Goal: Information Seeking & Learning: Find specific fact

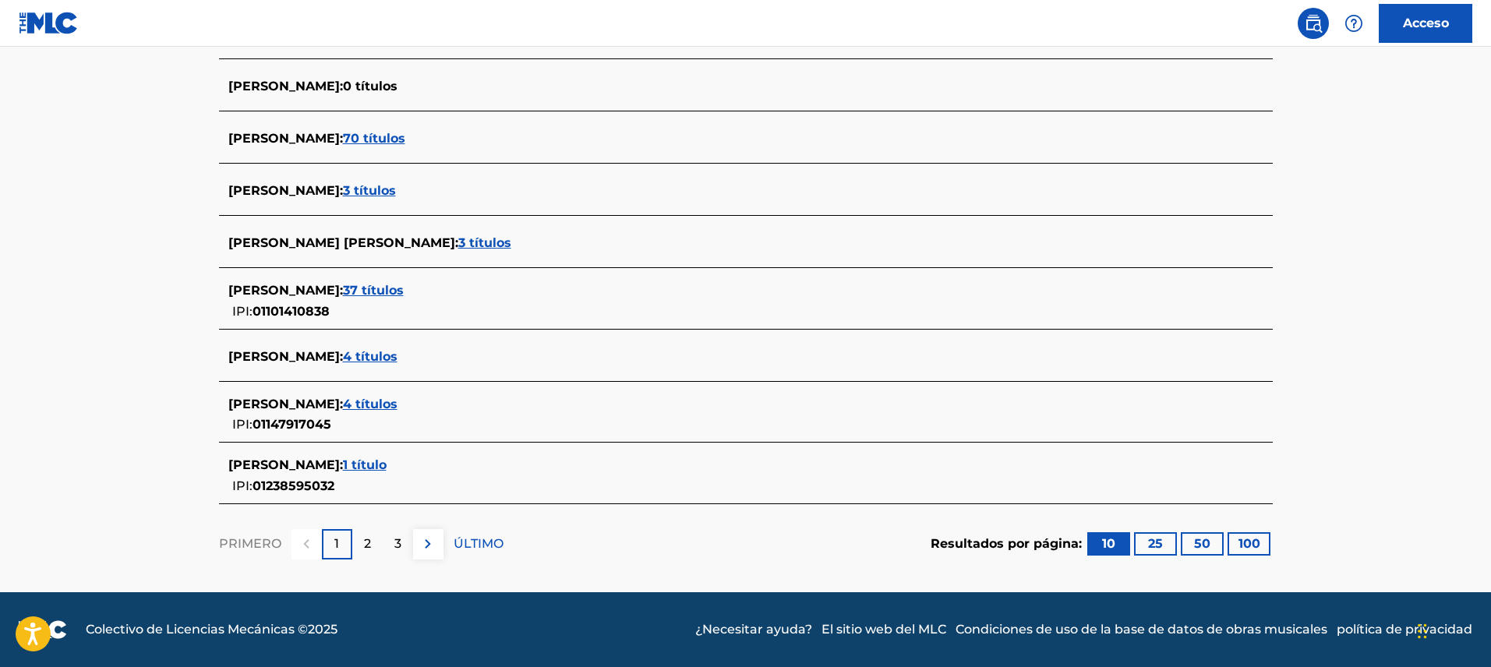
click at [360, 547] on div "2" at bounding box center [367, 544] width 30 height 30
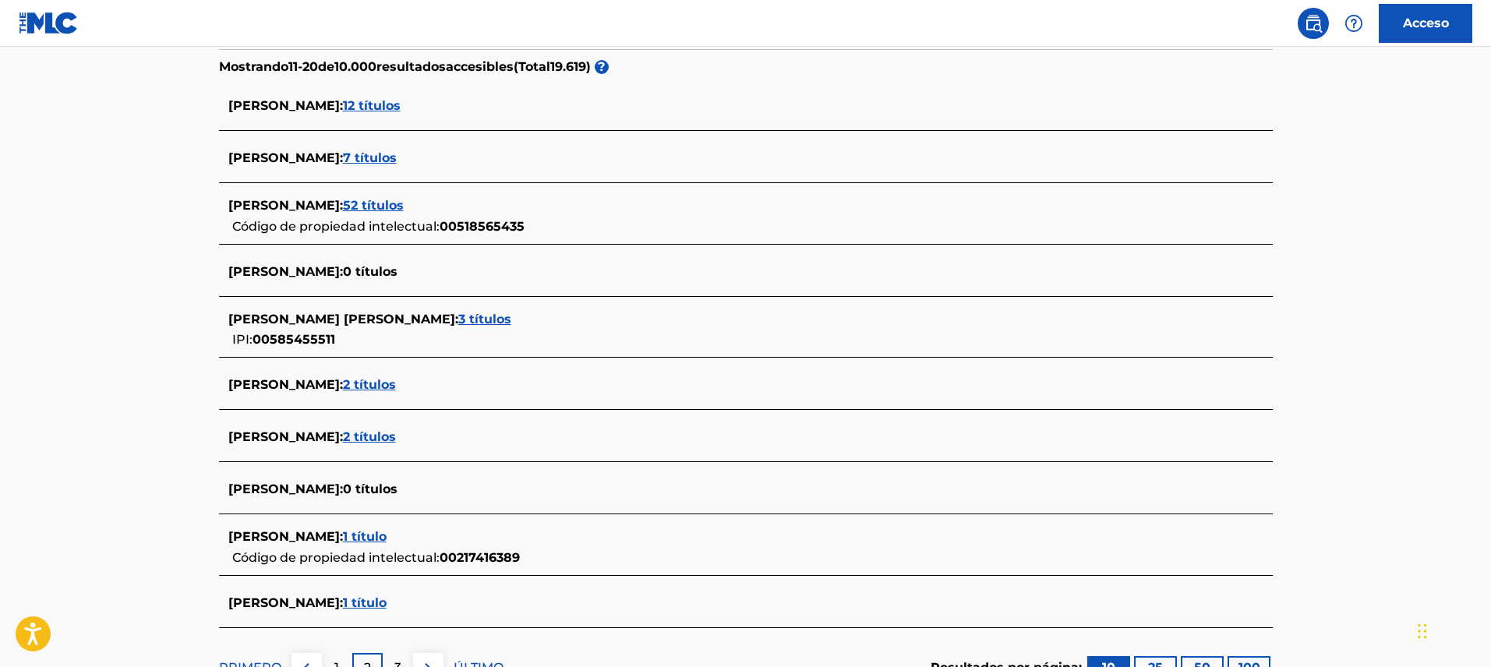
scroll to position [537, 0]
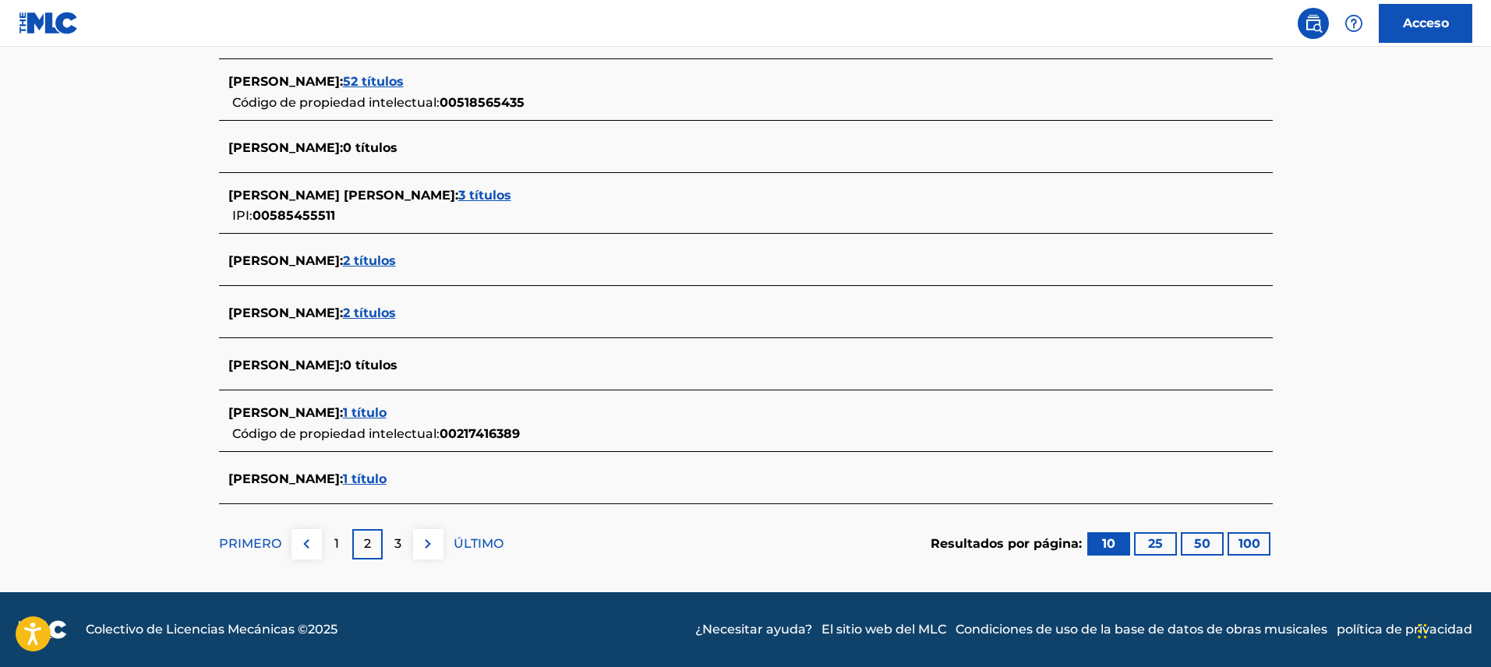
click at [387, 550] on div "3" at bounding box center [398, 544] width 30 height 30
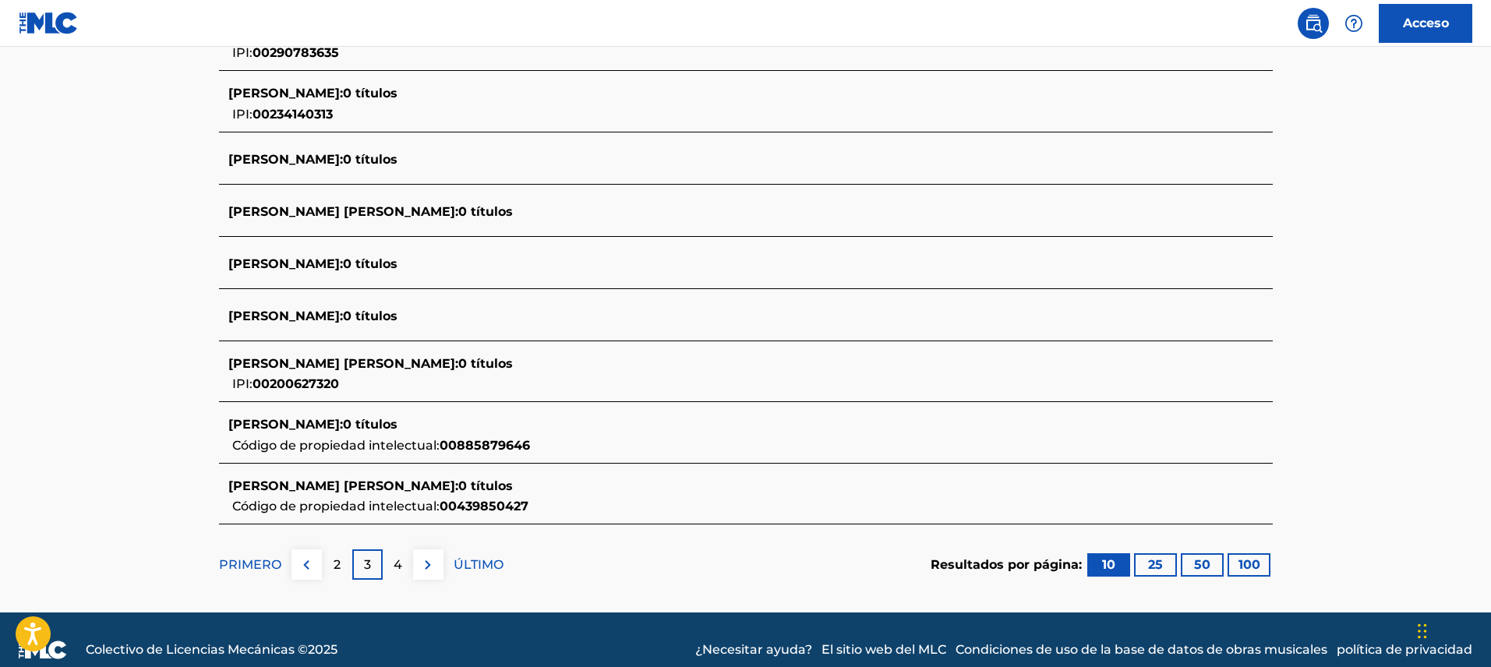
scroll to position [564, 0]
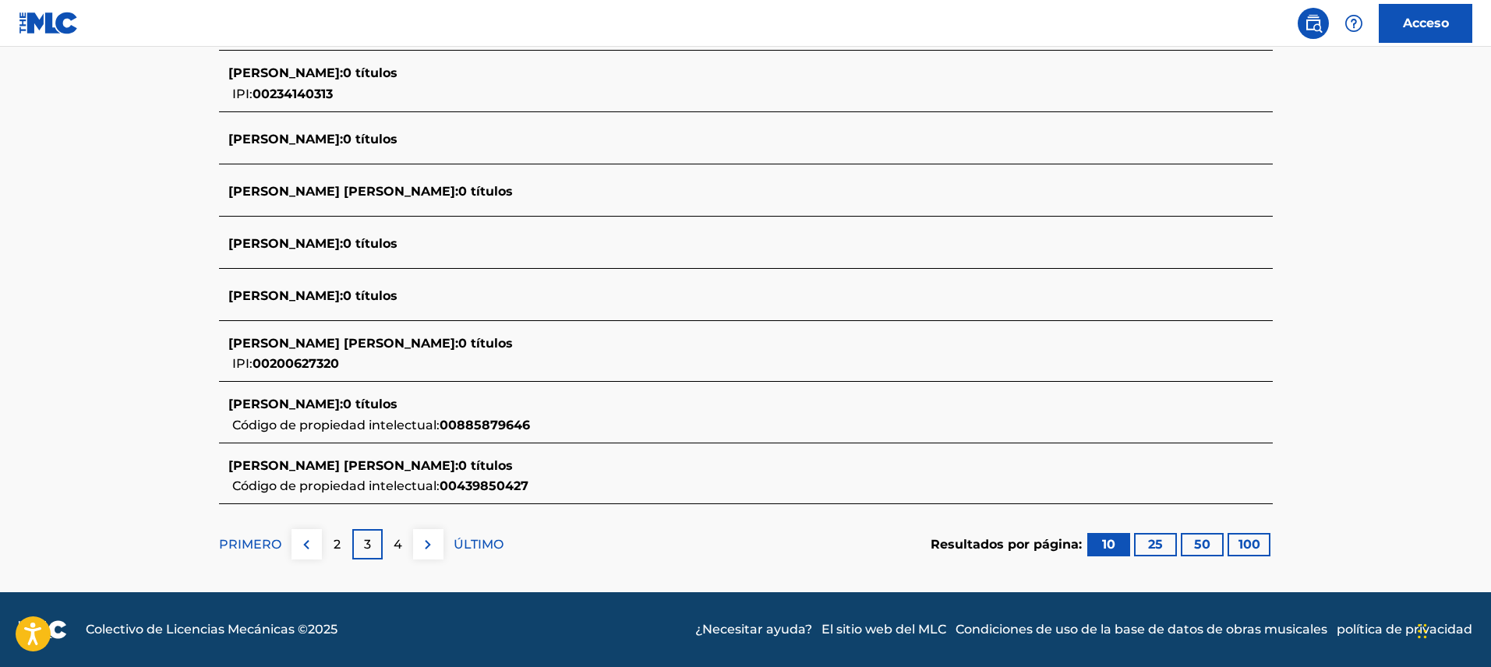
click at [408, 542] on div "4" at bounding box center [398, 544] width 30 height 30
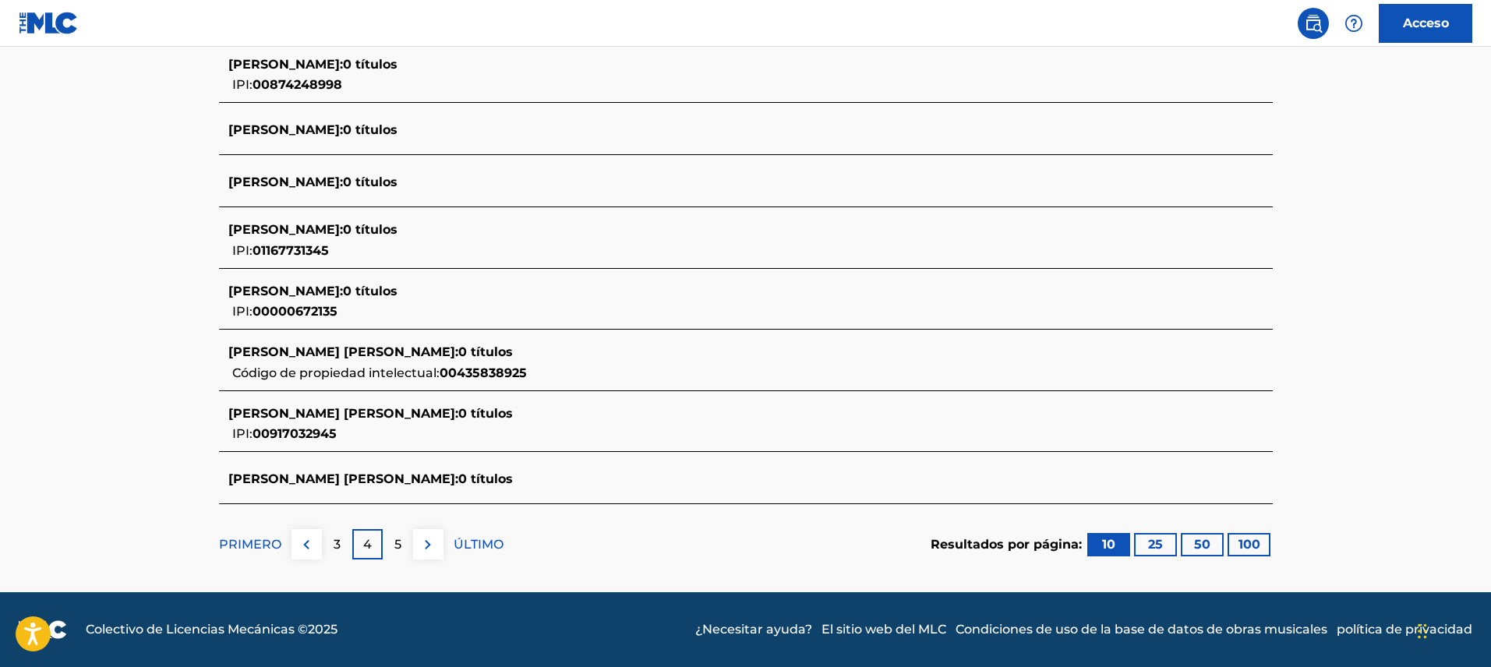
click at [402, 550] on div "5" at bounding box center [398, 544] width 30 height 30
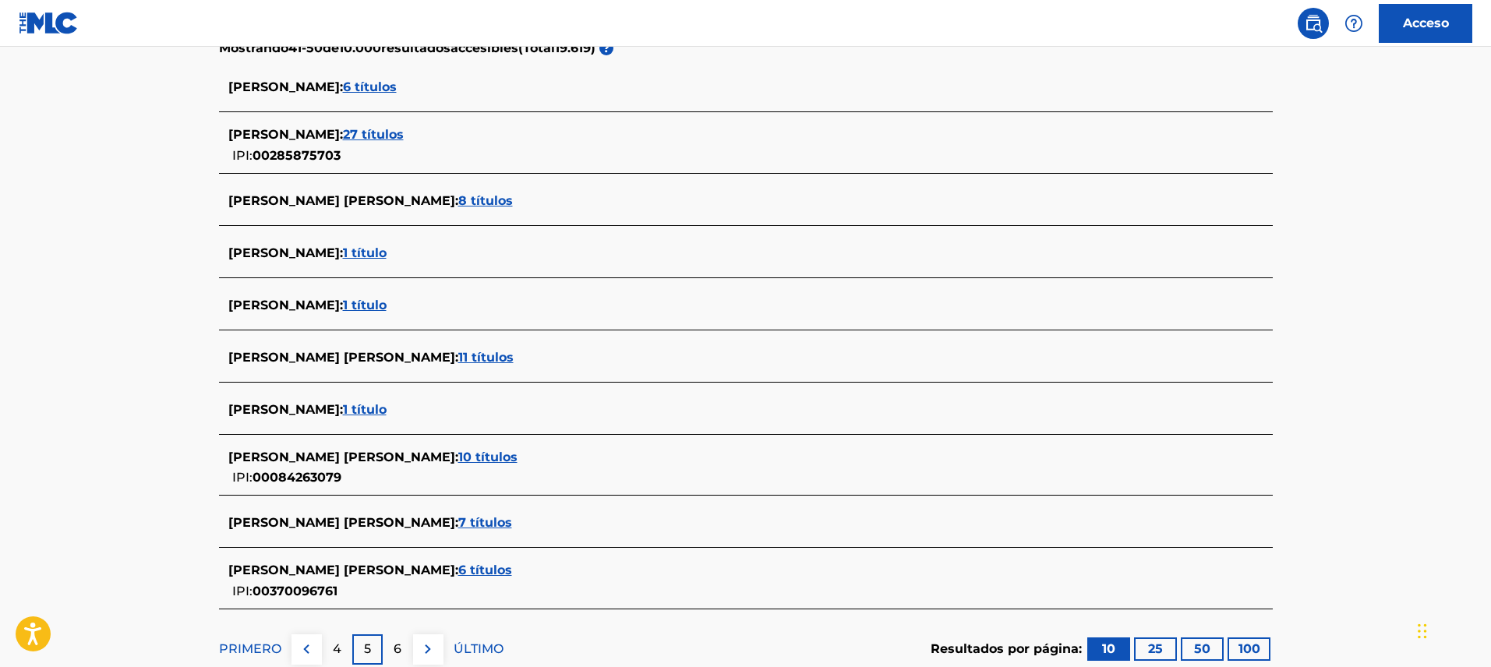
scroll to position [525, 0]
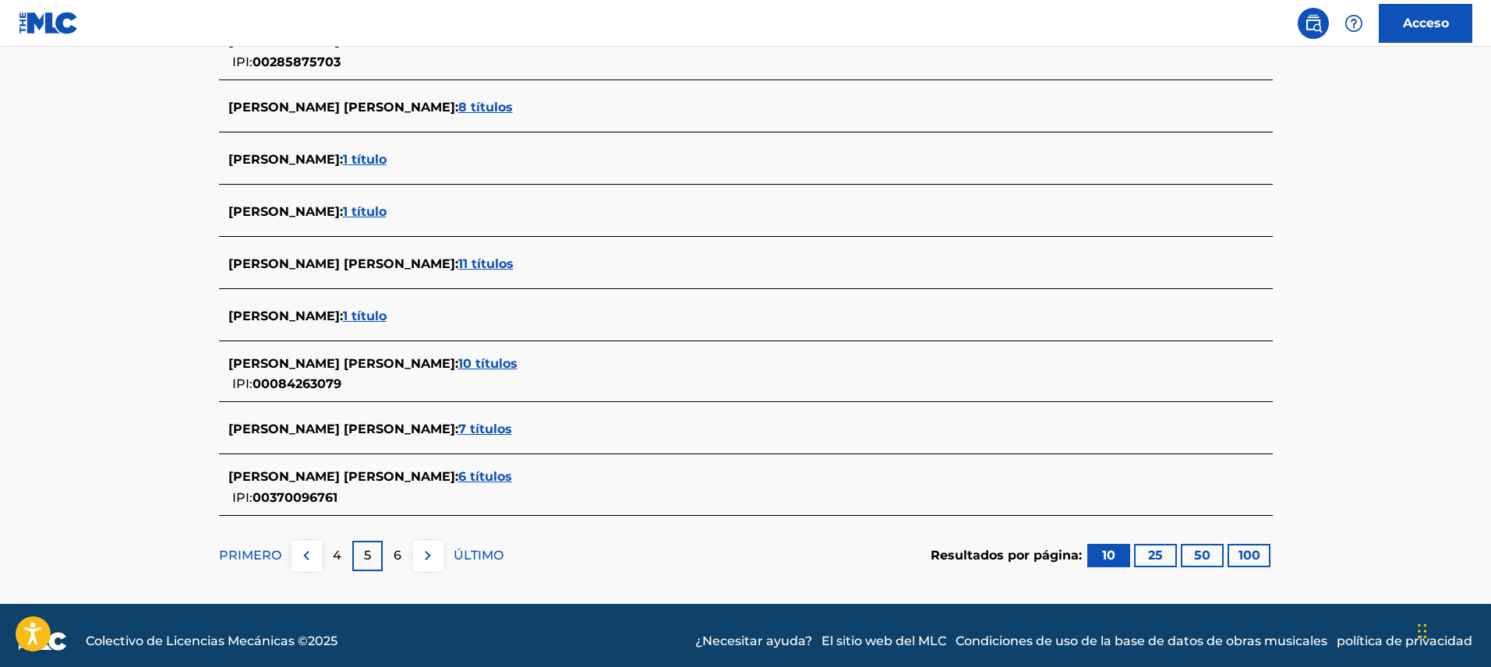
click at [302, 550] on img at bounding box center [306, 555] width 19 height 19
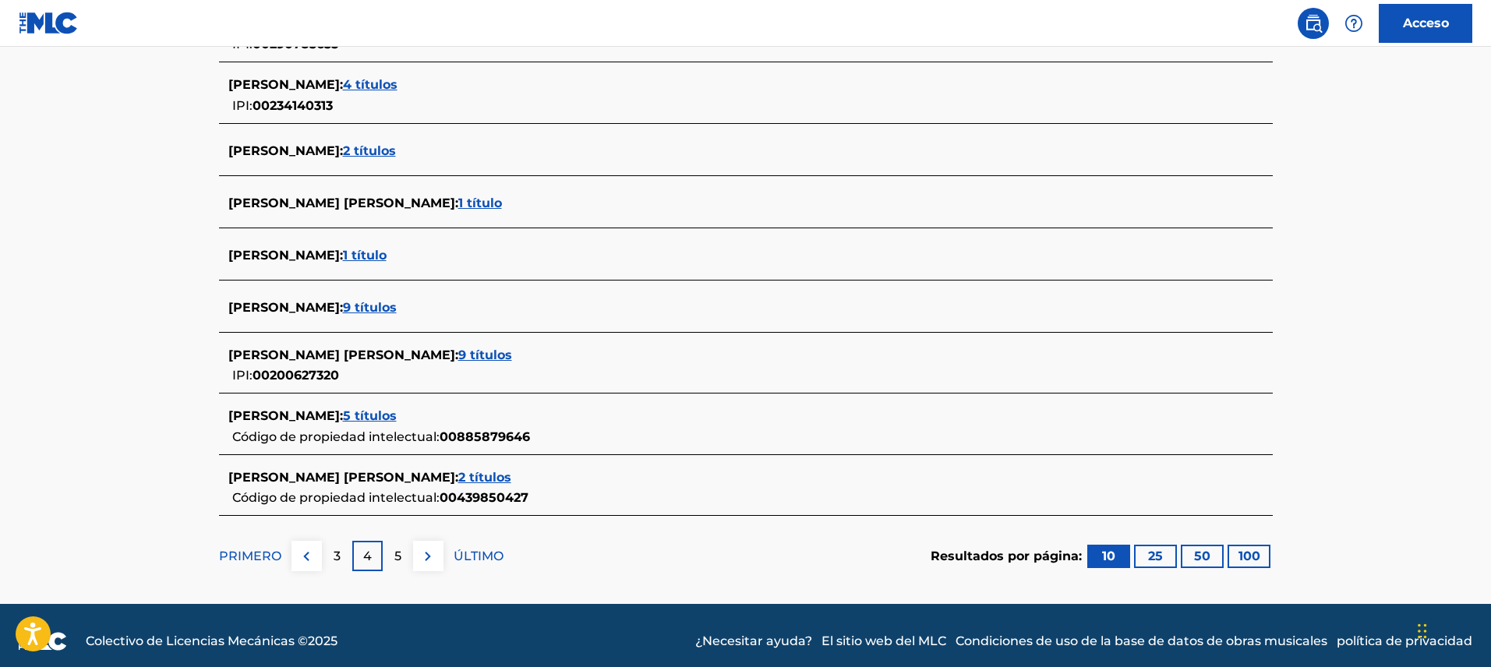
scroll to position [564, 0]
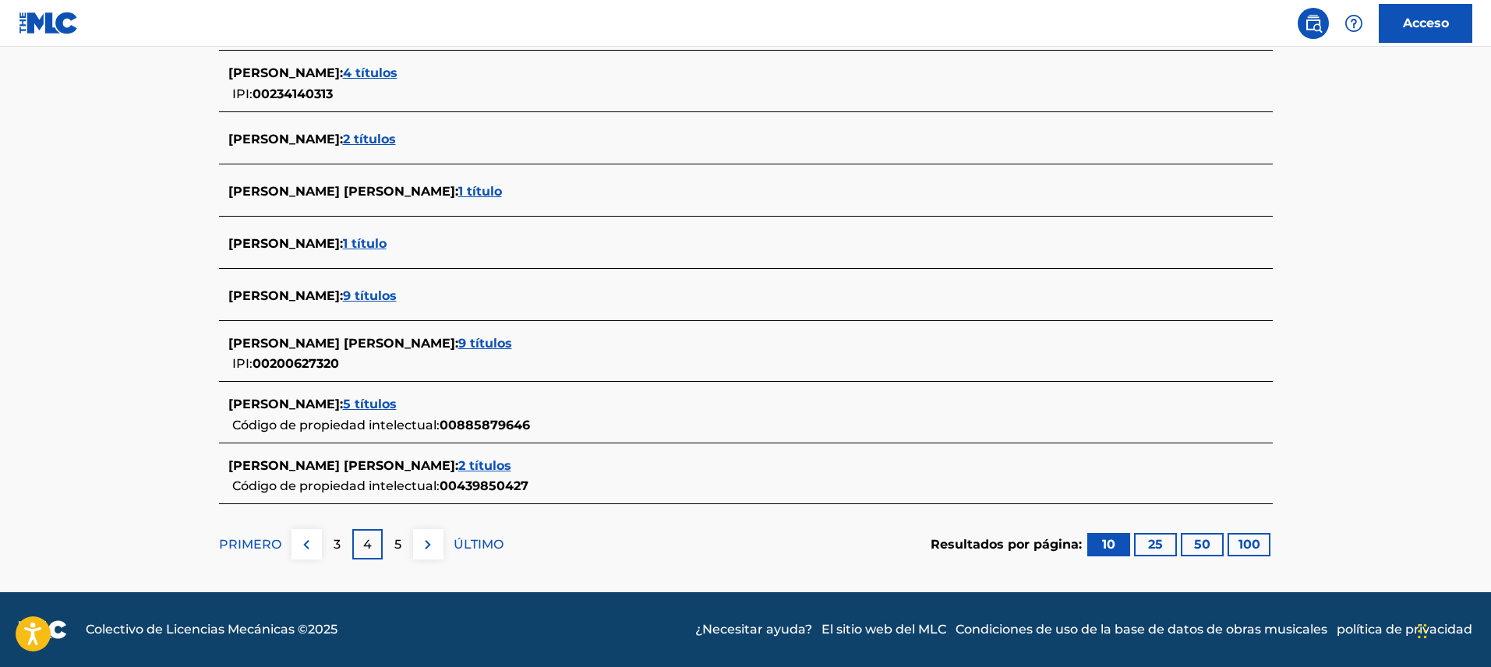
click at [389, 543] on div "5" at bounding box center [398, 544] width 30 height 30
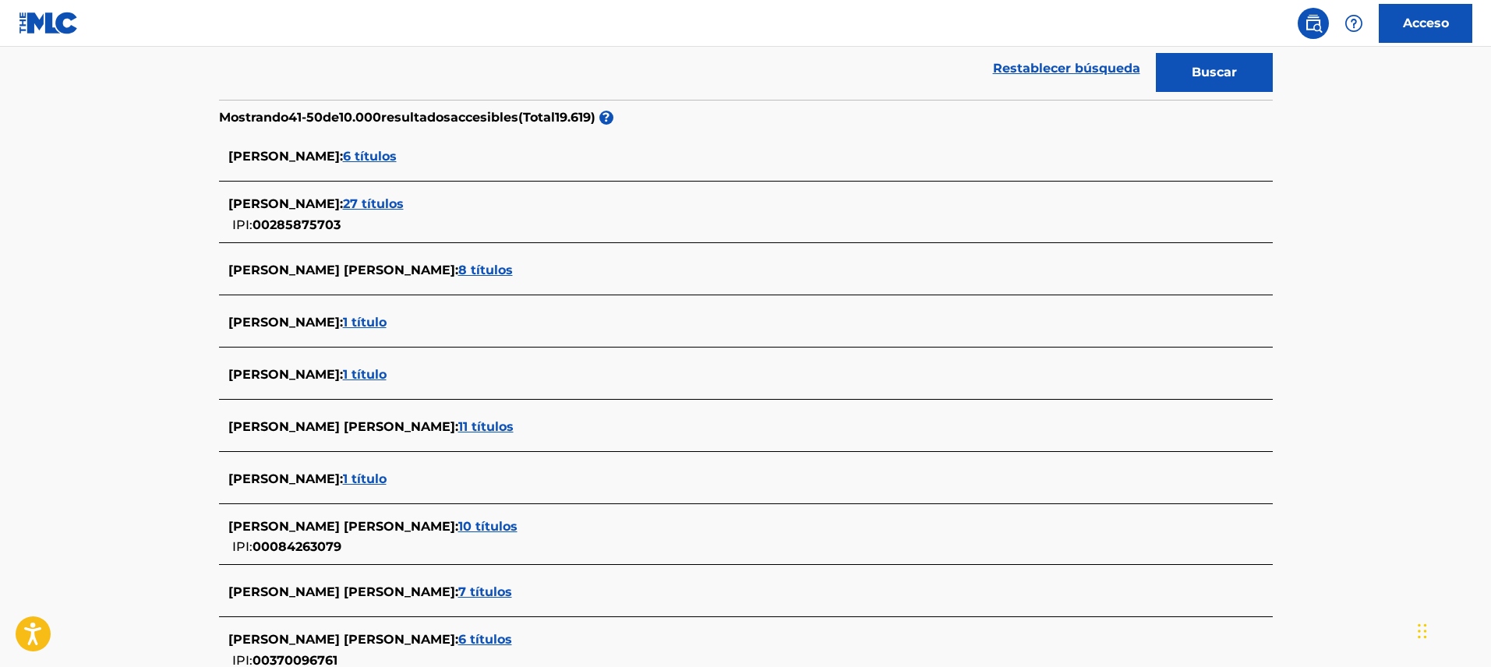
scroll to position [537, 0]
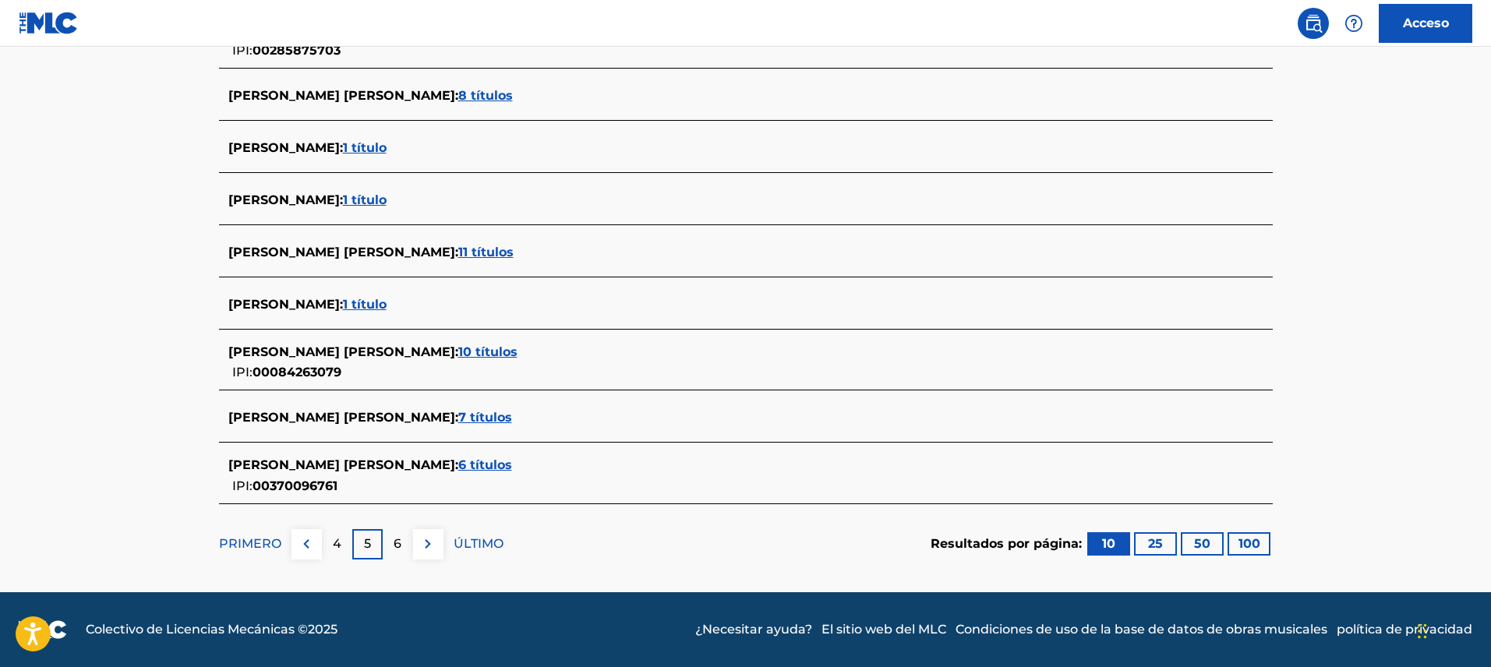
click at [385, 541] on div "6" at bounding box center [398, 544] width 30 height 30
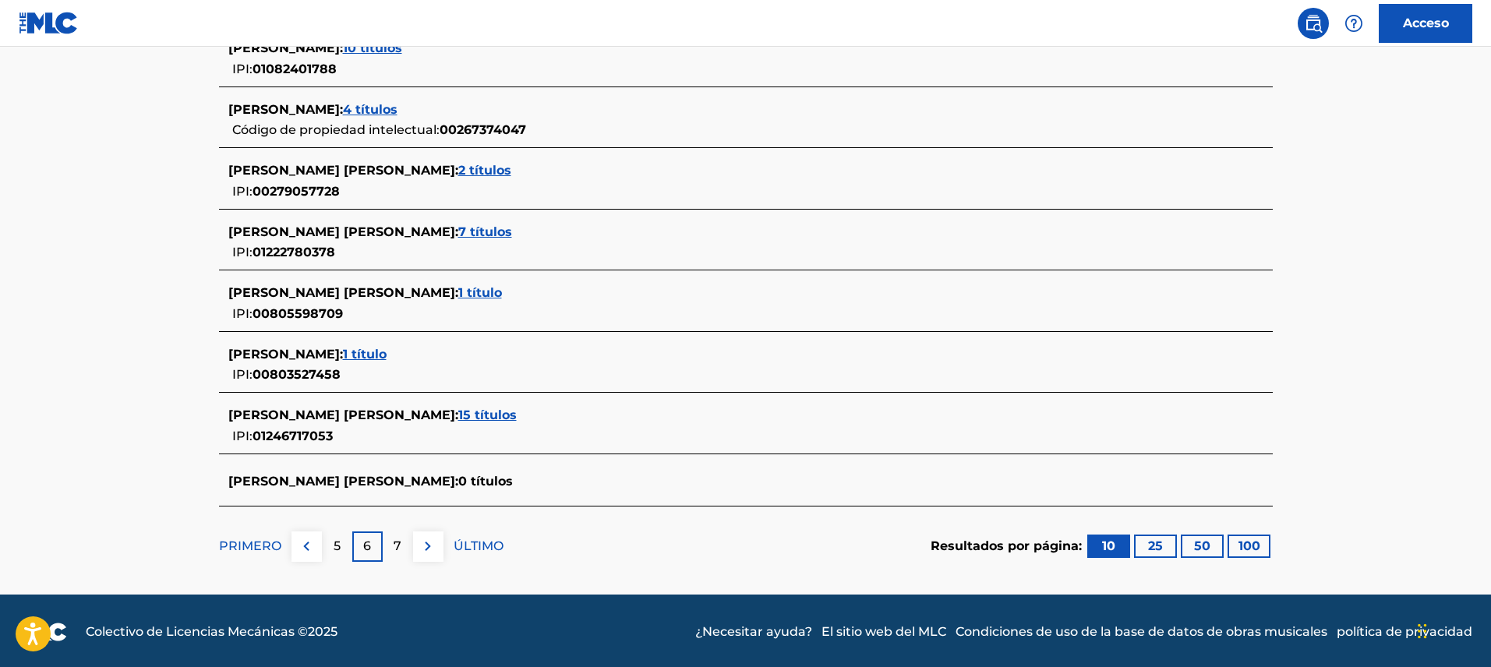
scroll to position [591, 0]
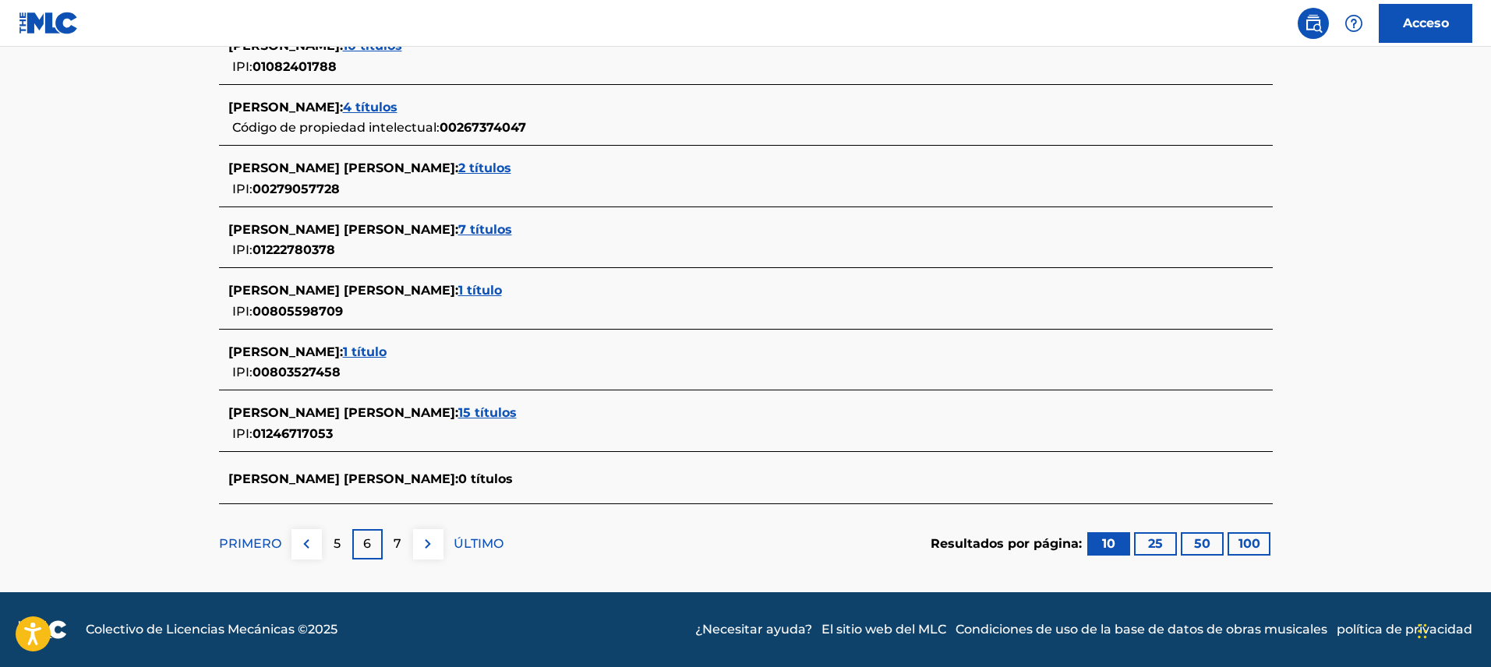
click at [394, 551] on p "7" at bounding box center [398, 544] width 8 height 19
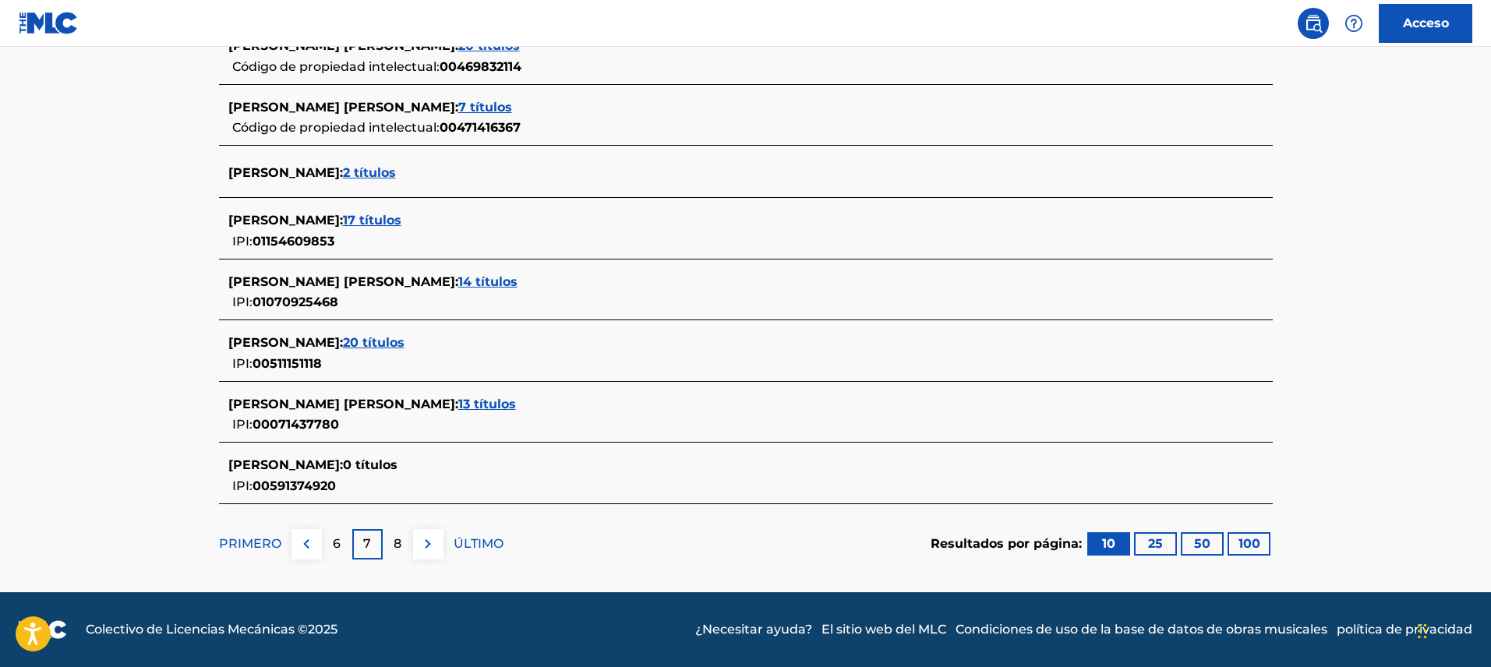
click at [401, 553] on div "8" at bounding box center [398, 544] width 30 height 30
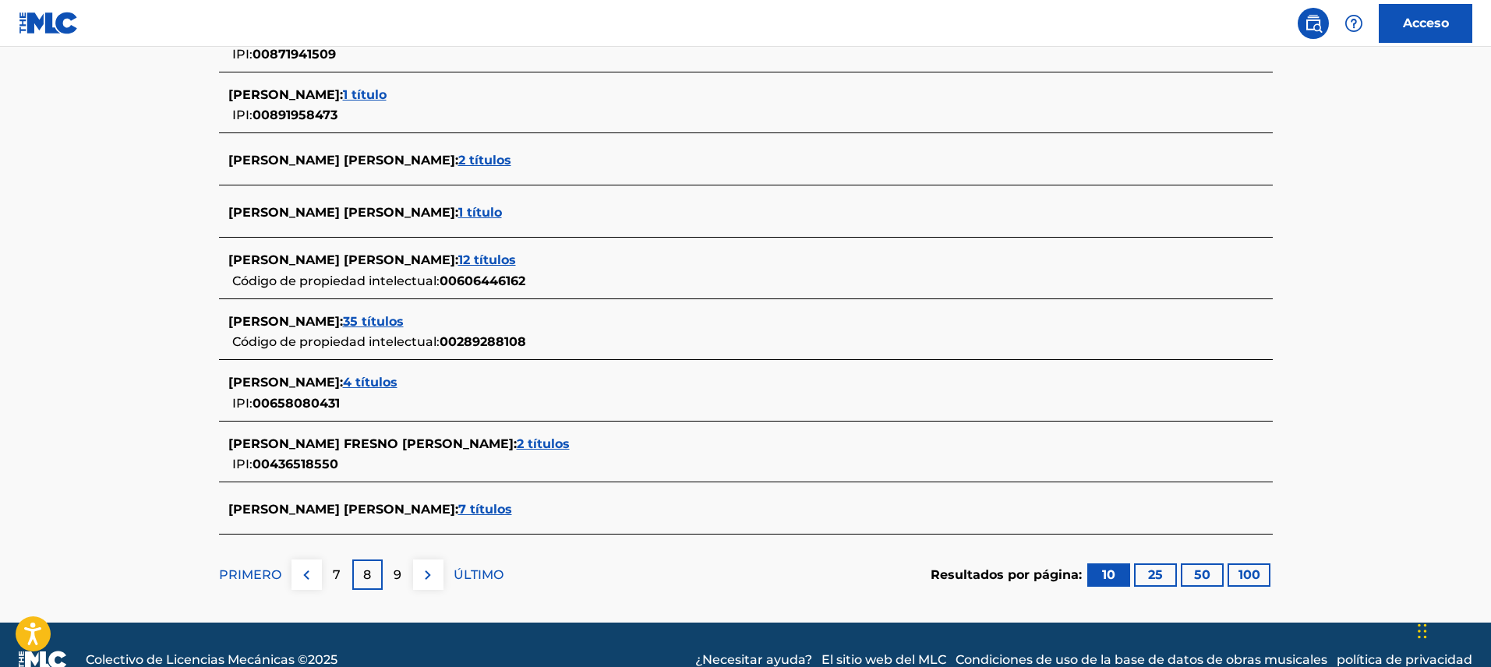
scroll to position [558, 0]
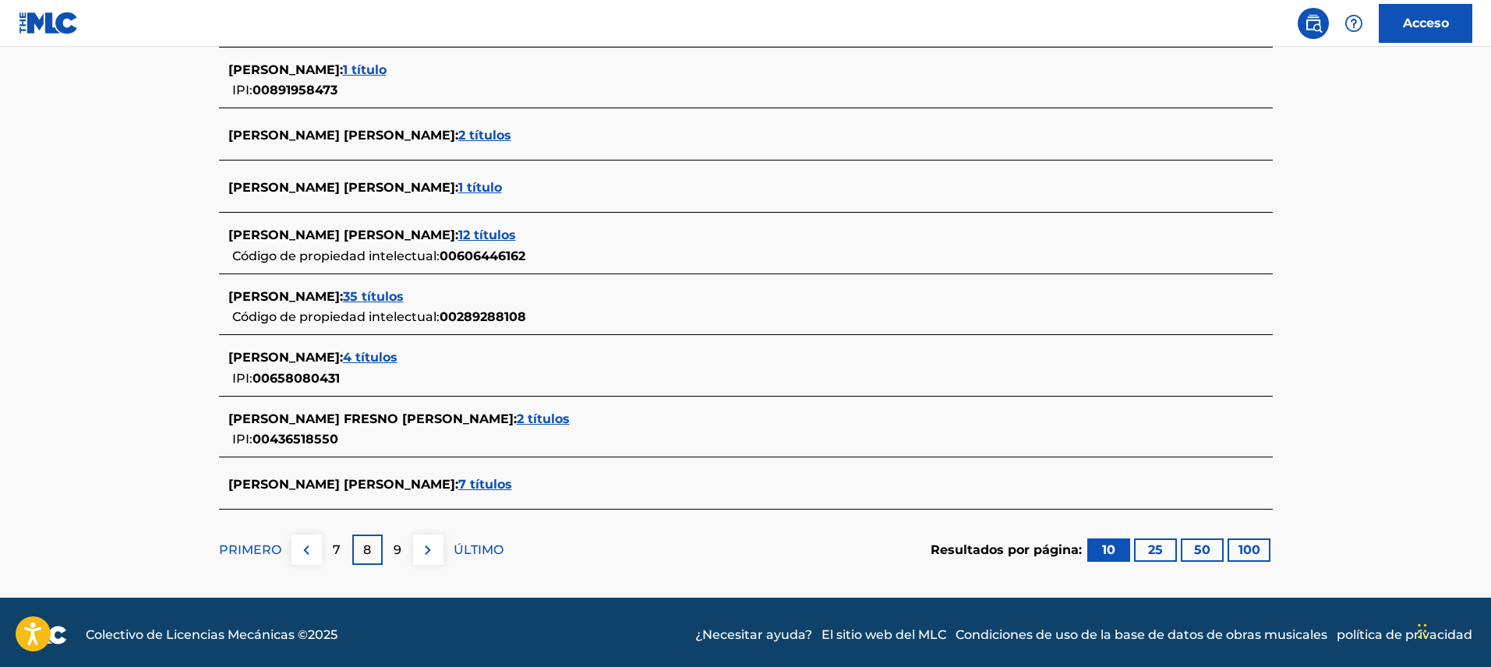
click at [394, 554] on font "9" at bounding box center [398, 550] width 8 height 15
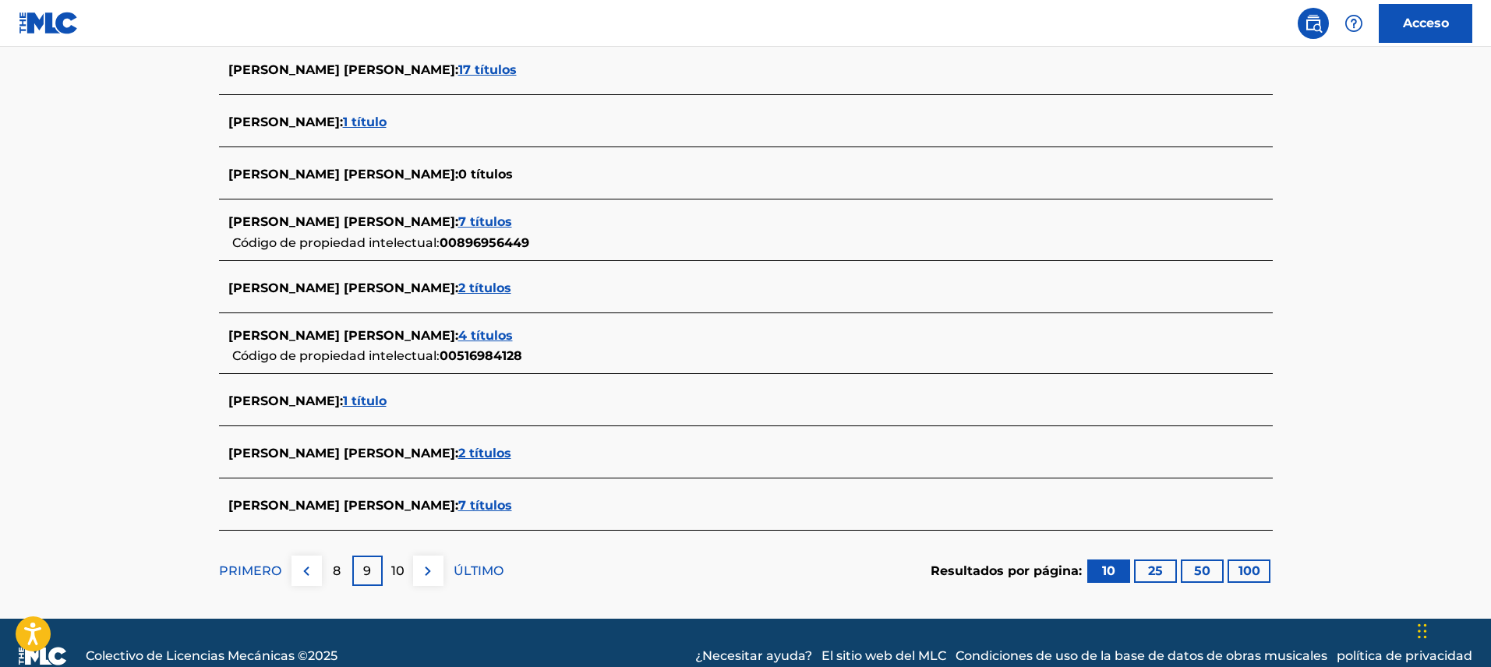
scroll to position [528, 0]
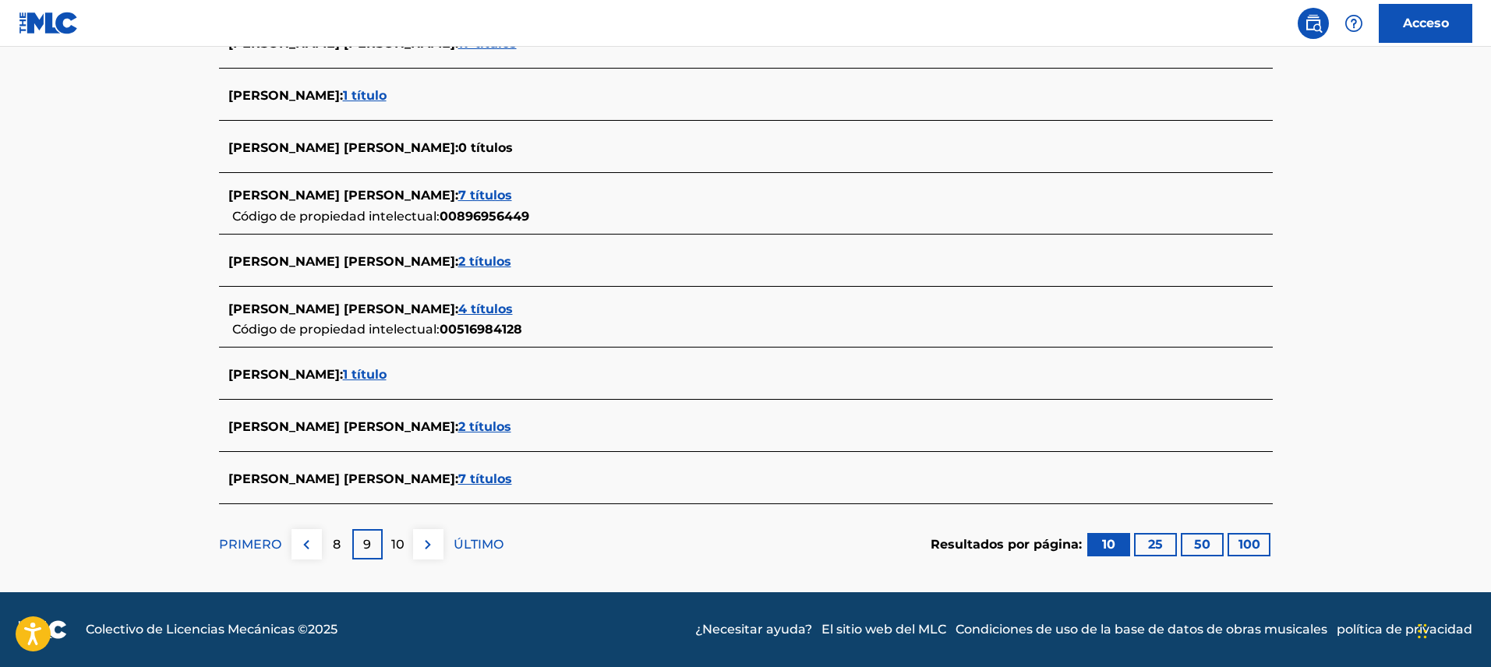
click at [401, 543] on font "10" at bounding box center [397, 544] width 13 height 15
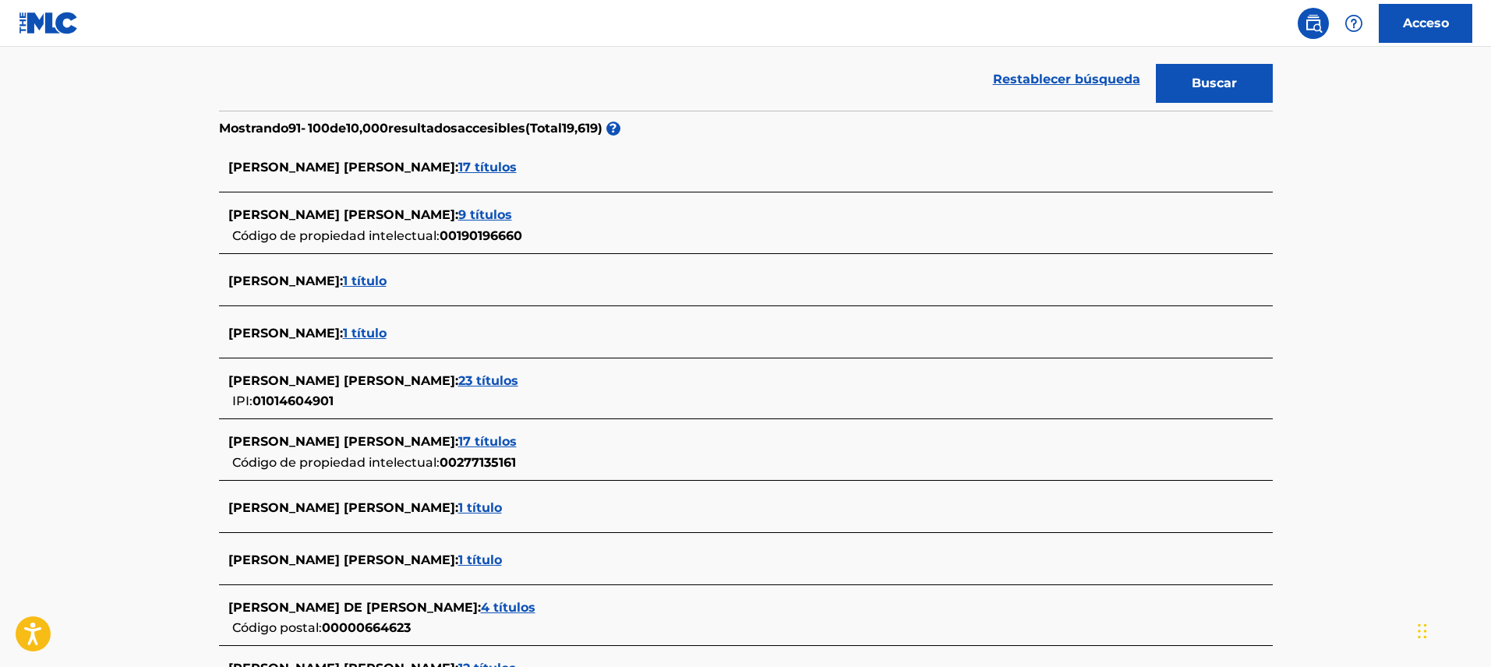
scroll to position [525, 0]
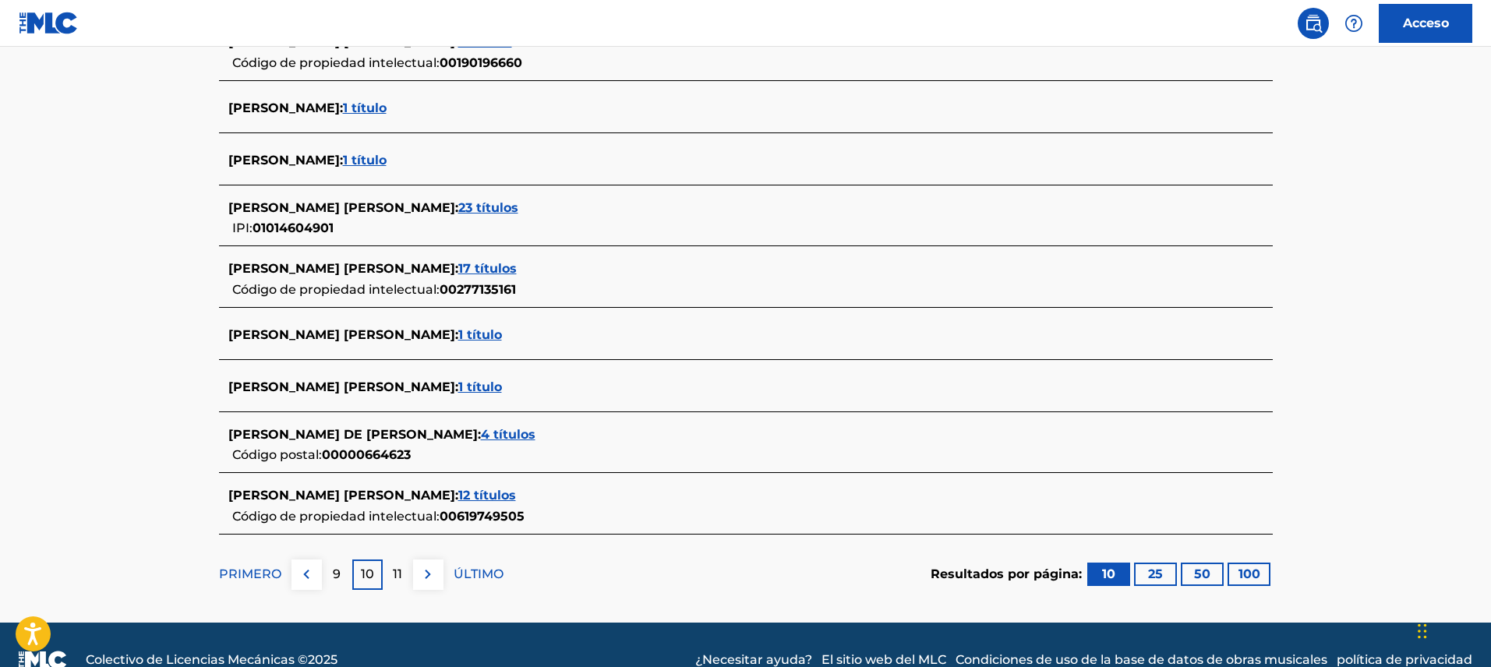
click at [388, 563] on div "11" at bounding box center [398, 575] width 30 height 30
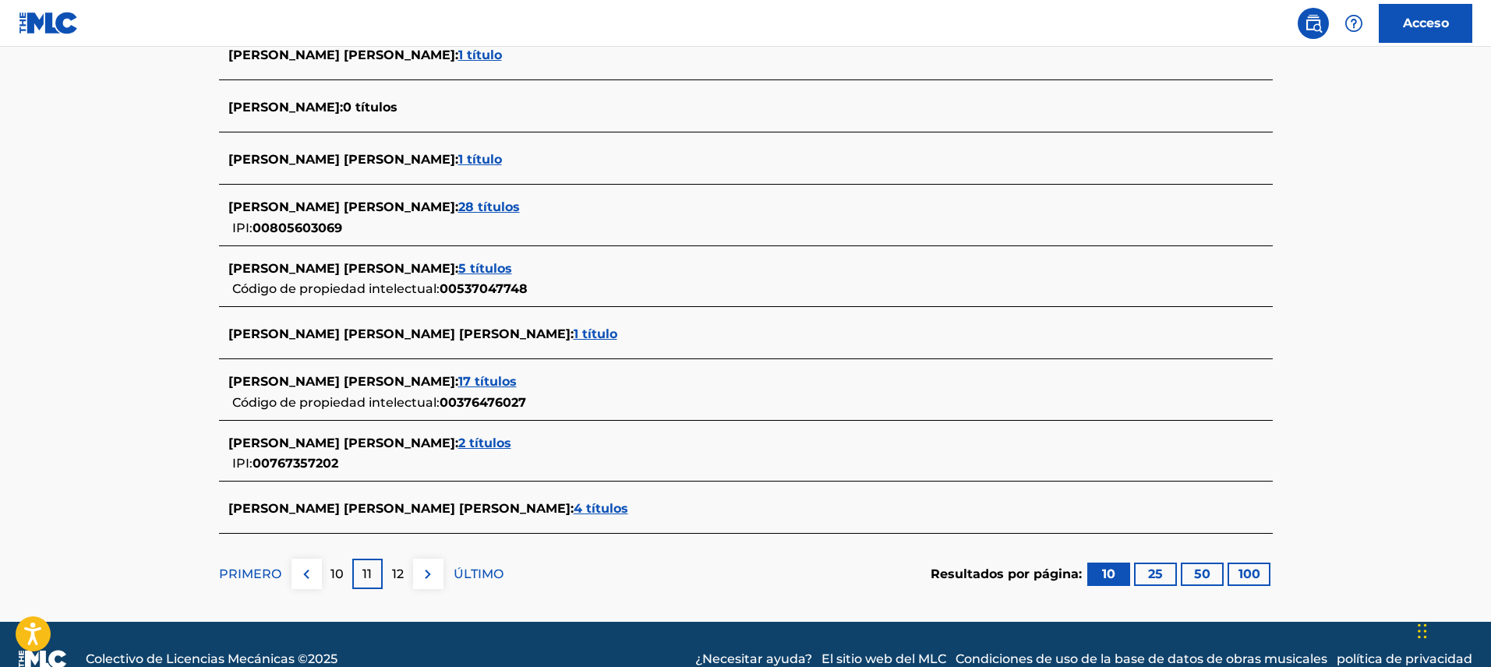
scroll to position [535, 0]
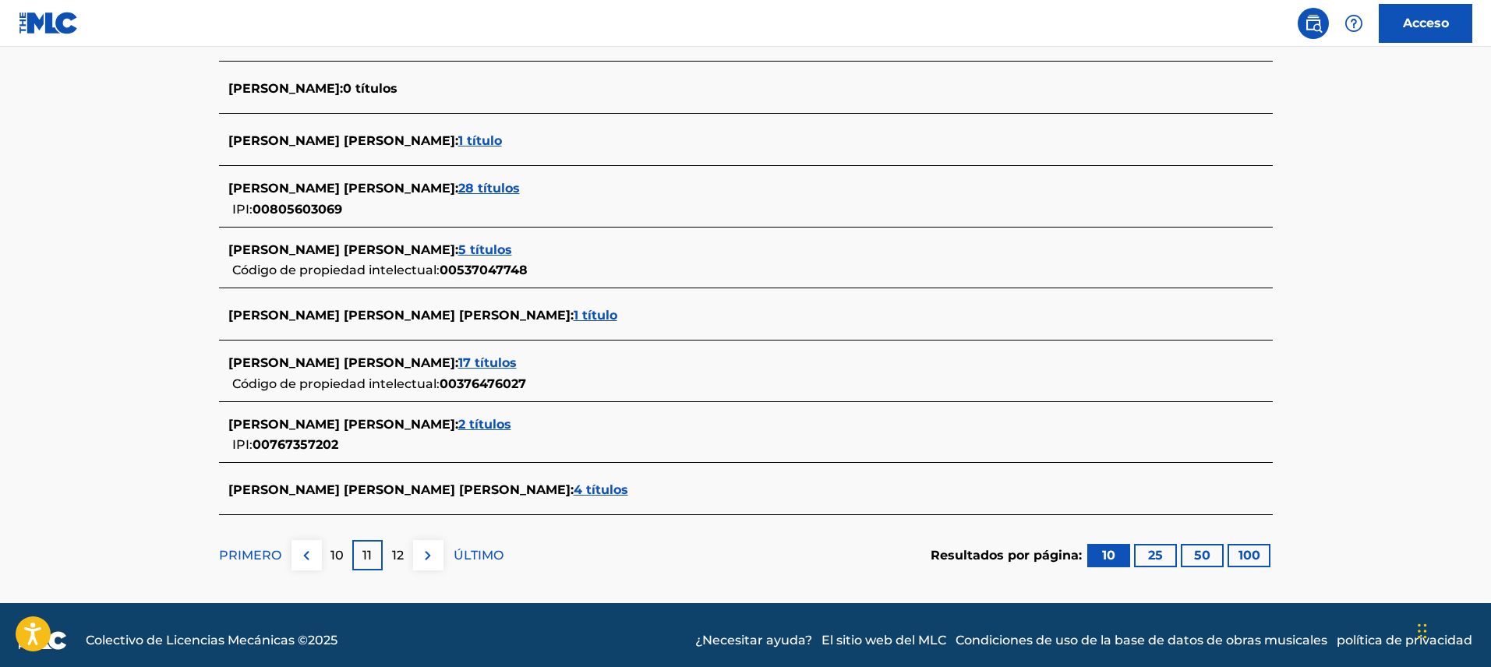
click at [404, 555] on div "12" at bounding box center [398, 555] width 30 height 30
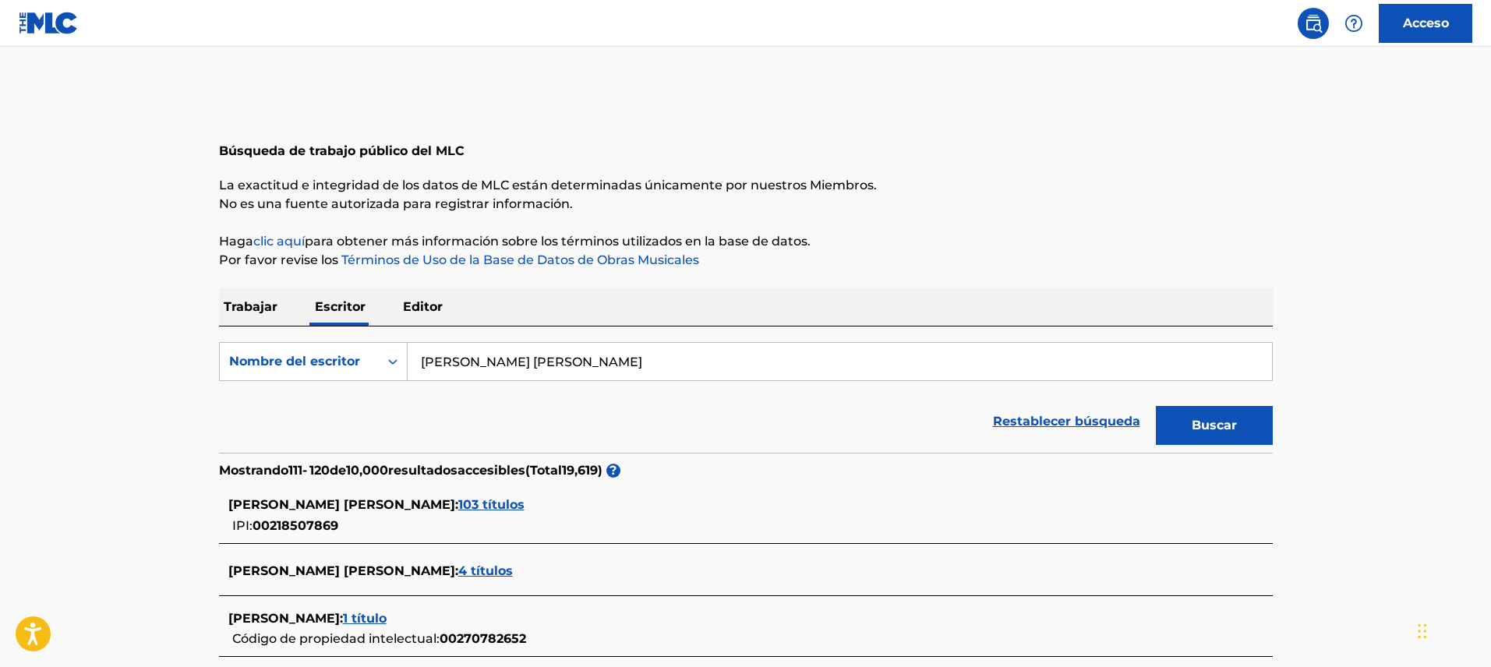
scroll to position [0, 0]
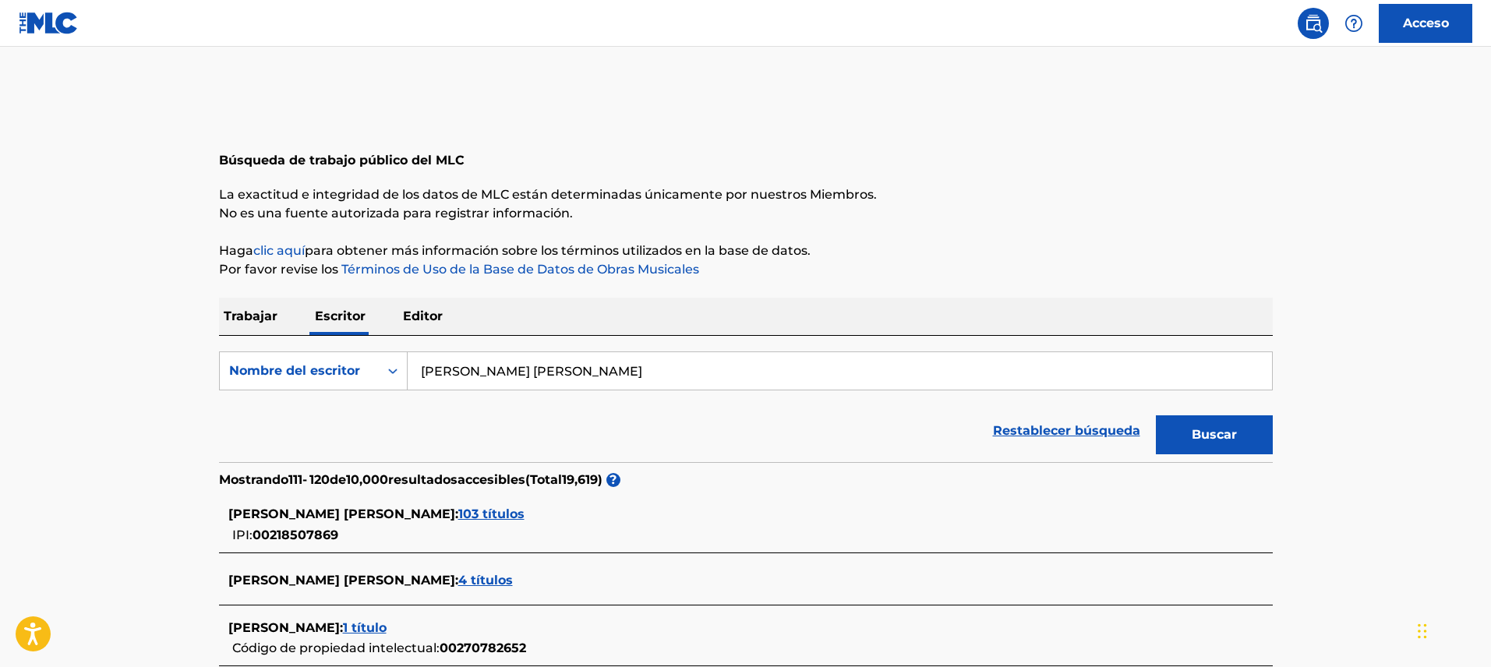
click at [264, 321] on font "Trabajar" at bounding box center [251, 316] width 54 height 15
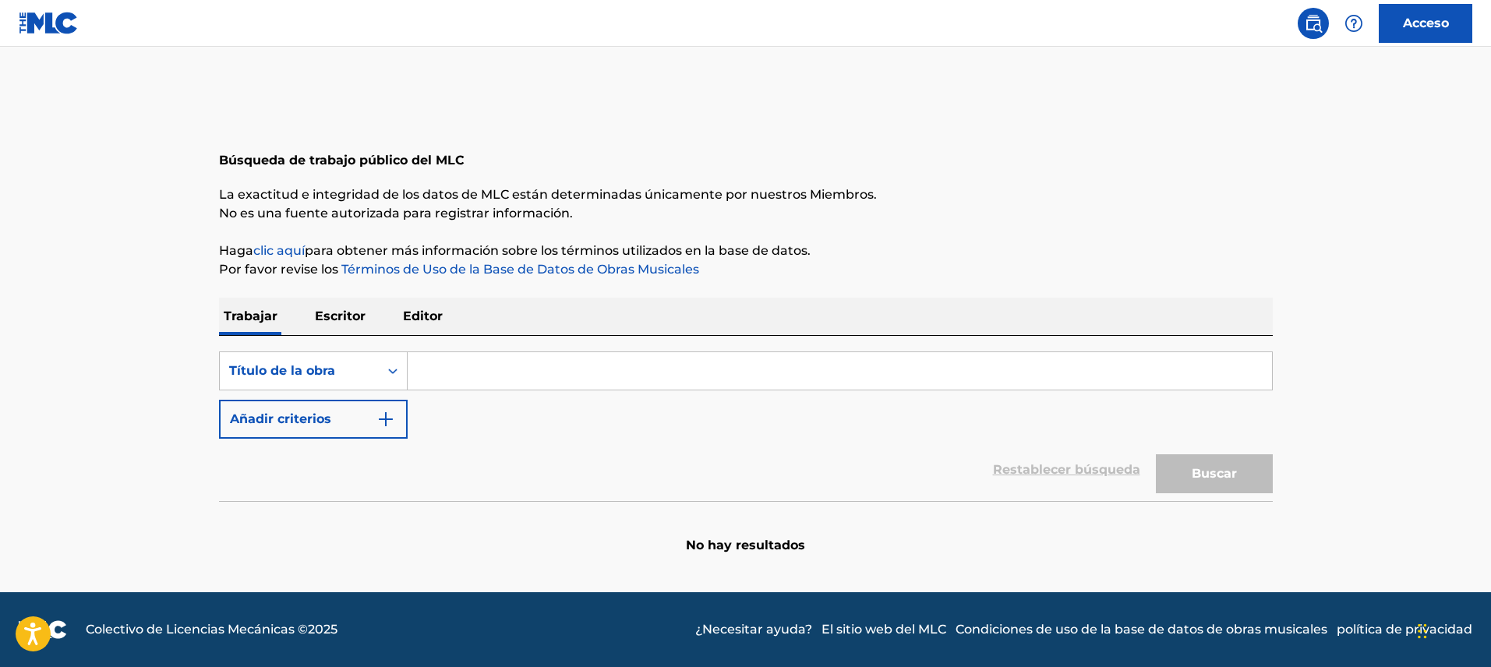
click at [416, 324] on p "Editor" at bounding box center [422, 316] width 49 height 37
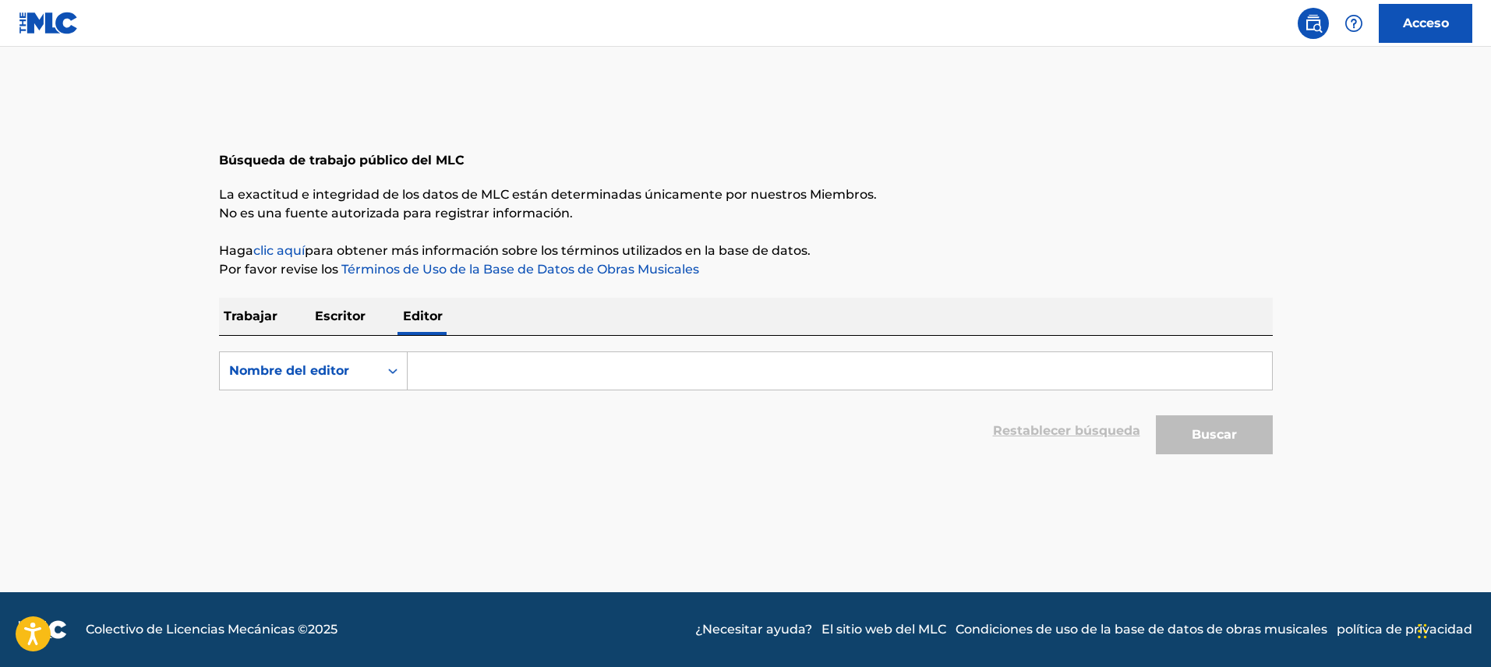
click at [341, 322] on font "Escritor" at bounding box center [340, 316] width 51 height 15
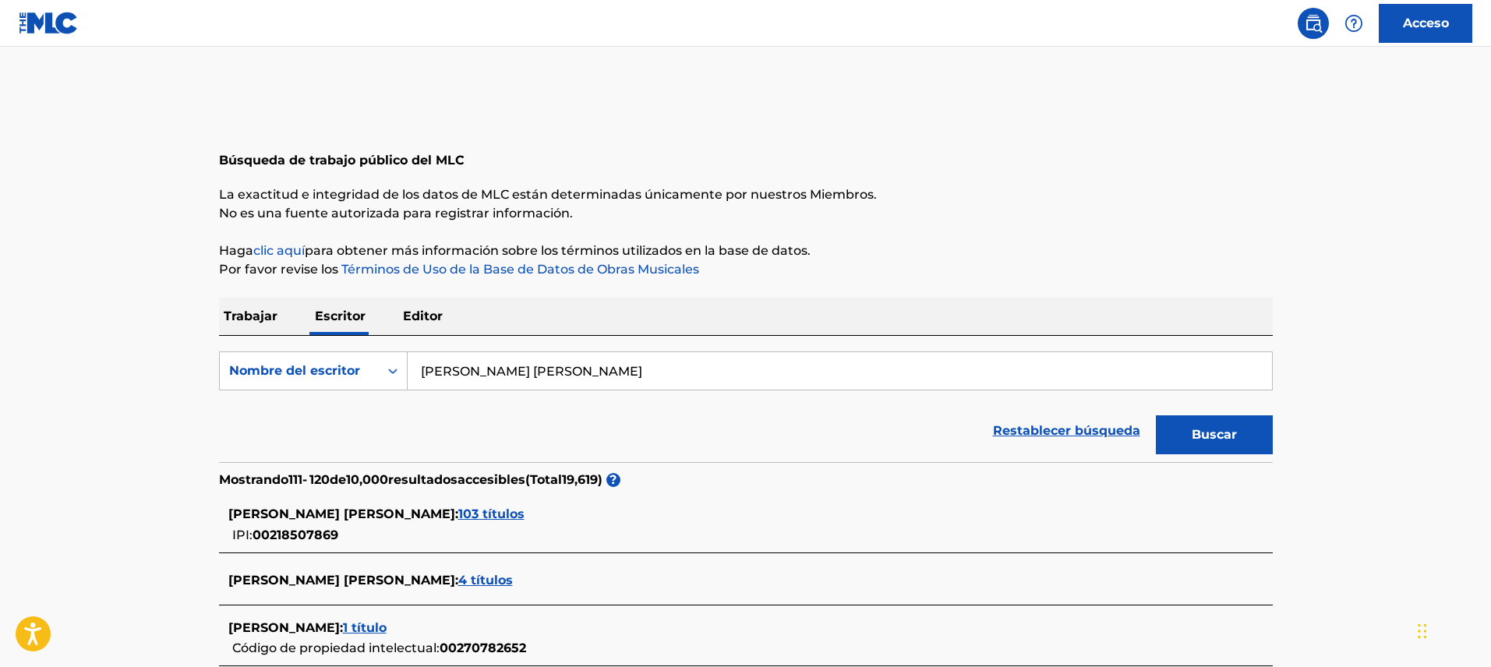
click at [486, 377] on input "[PERSON_NAME] [PERSON_NAME]" at bounding box center [840, 370] width 865 height 37
drag, startPoint x: 503, startPoint y: 371, endPoint x: 300, endPoint y: 370, distance: 202.7
click at [302, 370] on div "Buscar con criterios ae50f3de-6b78-4314-889d-10e9c8911cbb Nombre del escritor […" at bounding box center [746, 371] width 1054 height 39
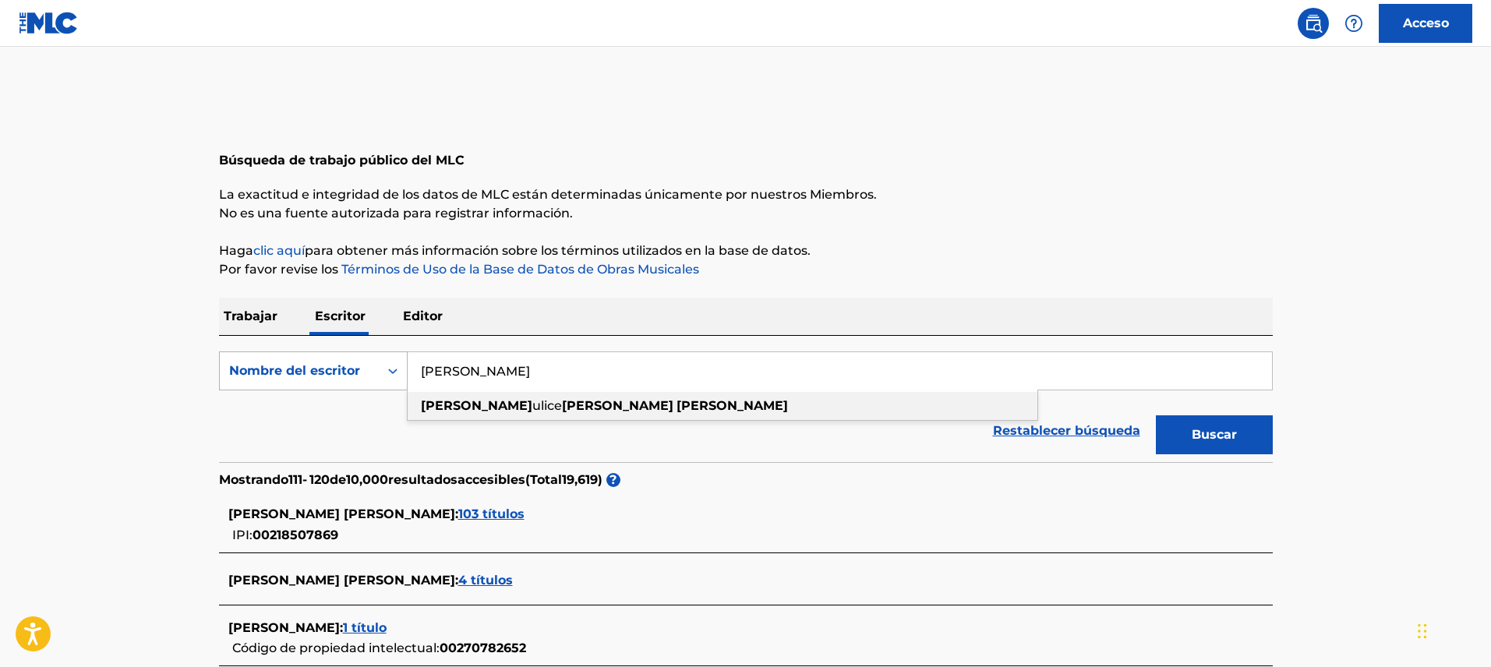
type input "[PERSON_NAME] [PERSON_NAME]"
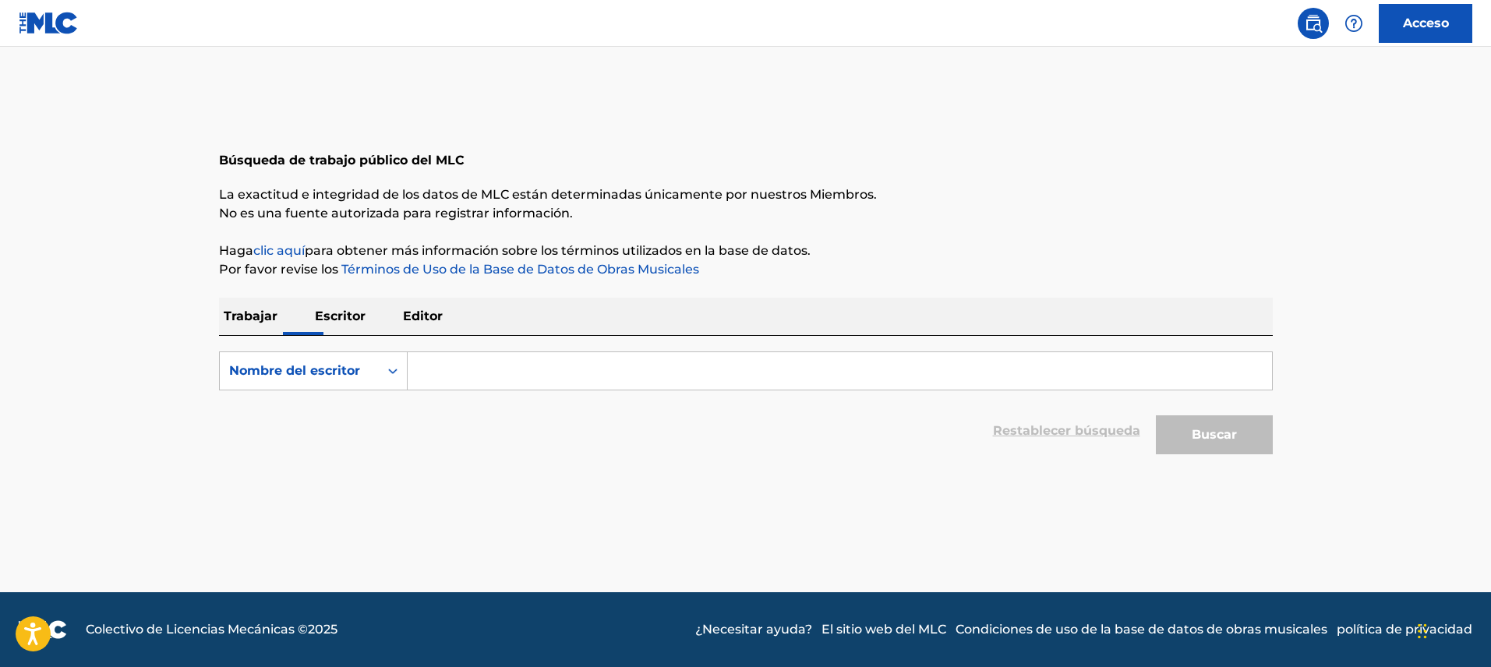
click at [430, 370] on input "Formulario de búsqueda" at bounding box center [840, 370] width 865 height 37
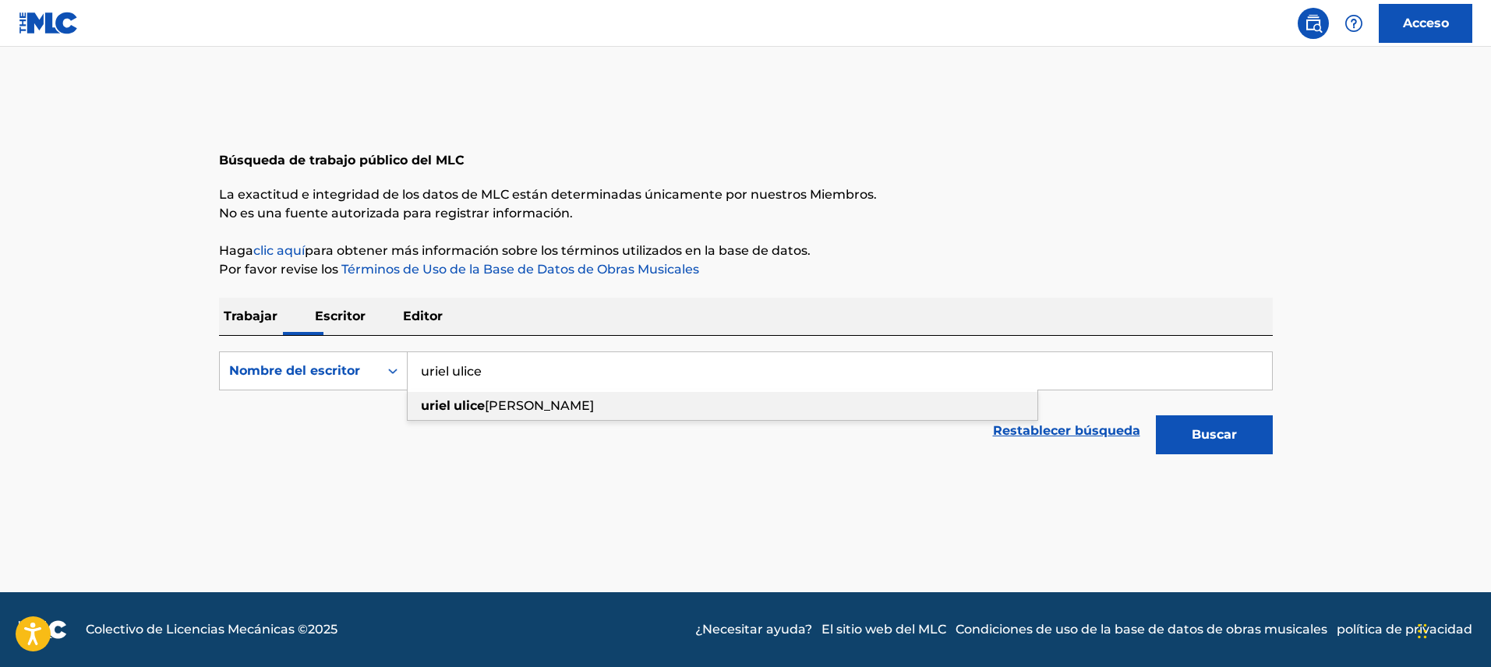
click at [490, 409] on span "[PERSON_NAME]" at bounding box center [539, 405] width 109 height 15
type input "[PERSON_NAME]"
click at [1169, 440] on button "Buscar" at bounding box center [1214, 435] width 117 height 39
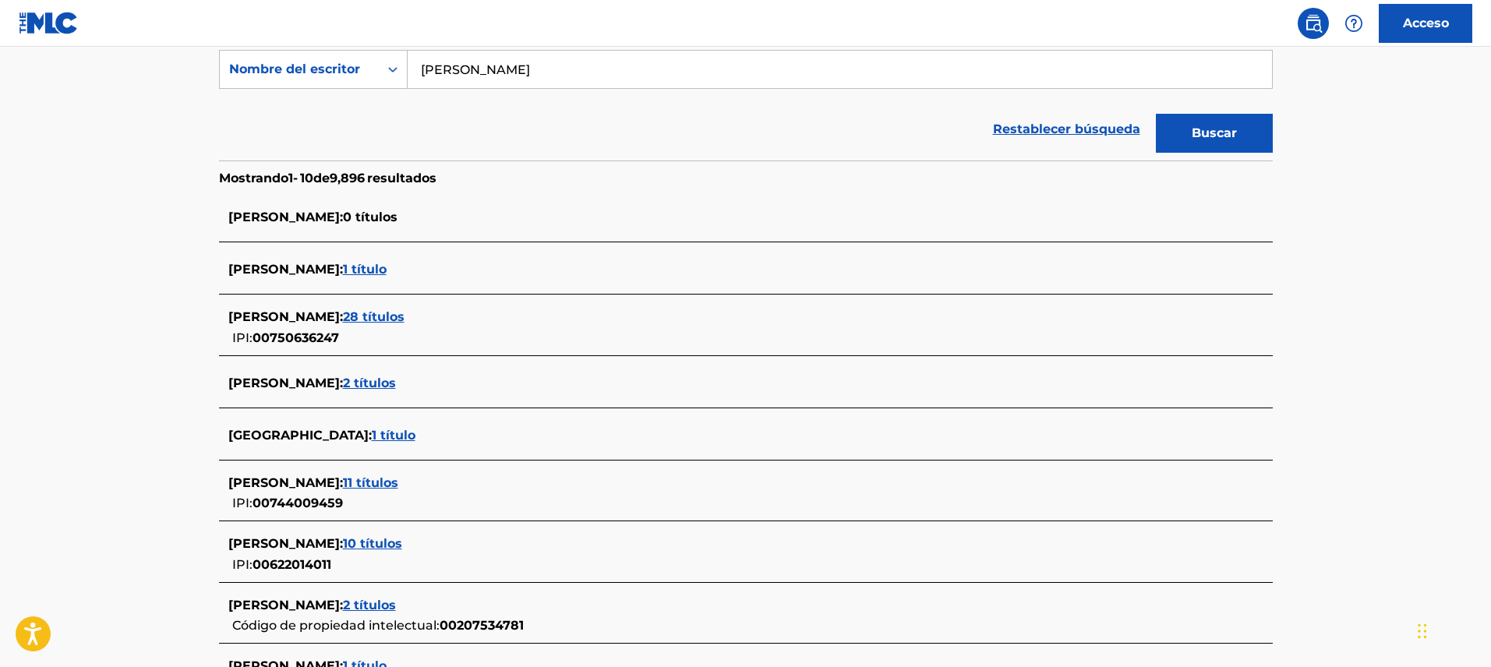
scroll to position [331, 0]
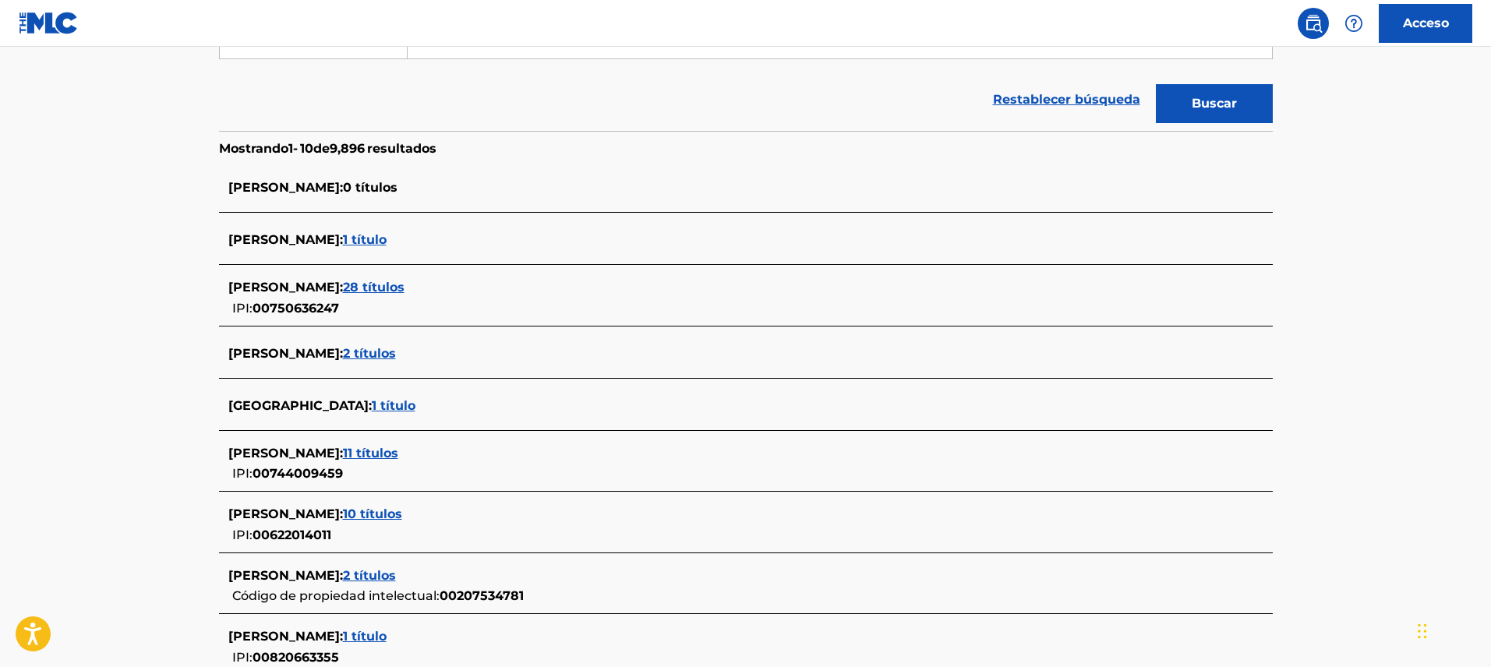
click at [405, 290] on font "28 títulos" at bounding box center [374, 287] width 62 height 15
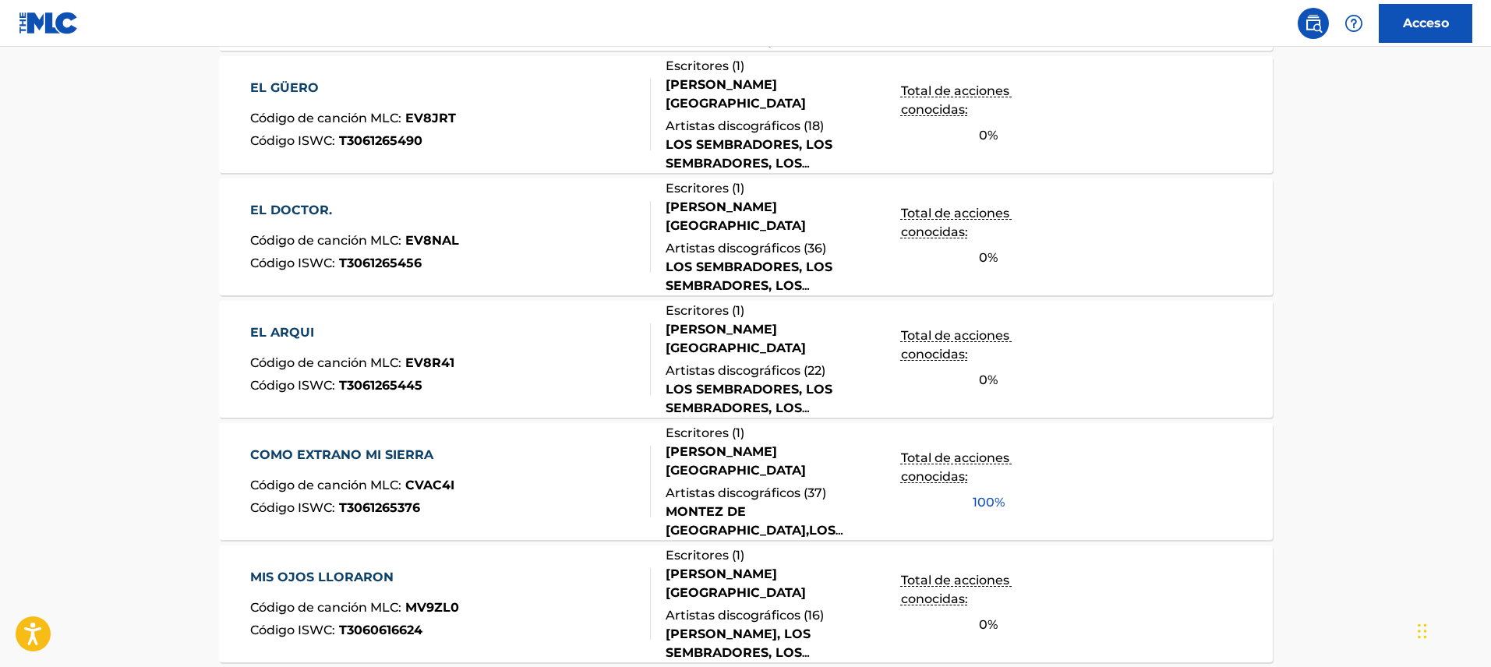
scroll to position [1222, 0]
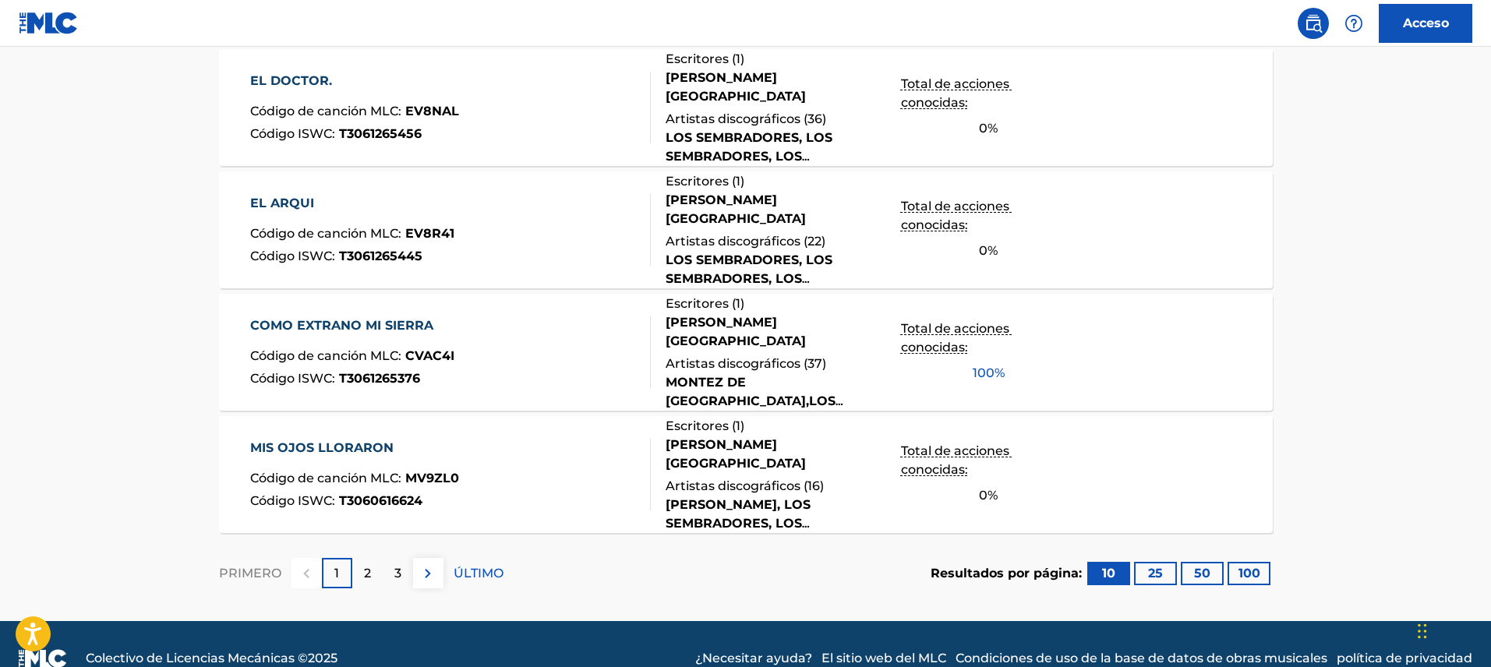
click at [377, 331] on font "COMO EXTRANO MI SIERRA" at bounding box center [341, 325] width 183 height 15
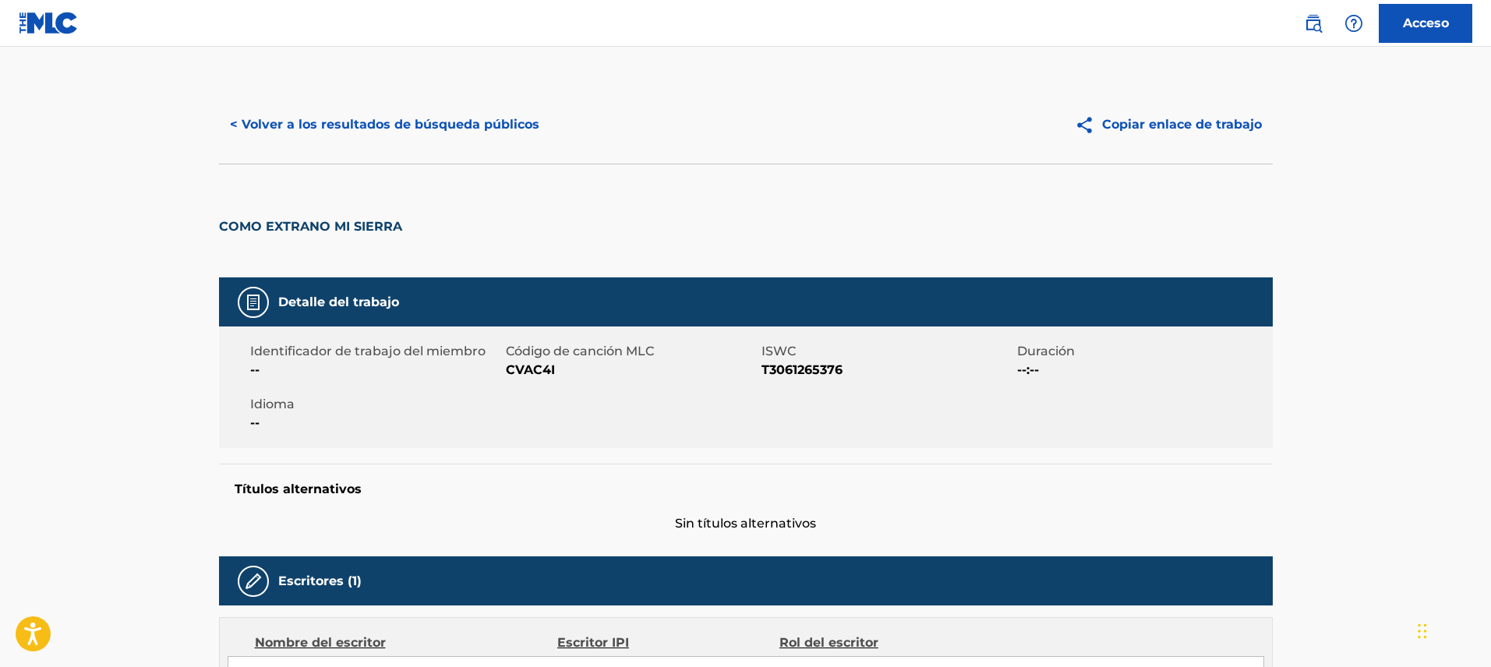
click at [497, 118] on font "< Volver a los resultados de búsqueda públicos" at bounding box center [384, 124] width 309 height 15
